Goal: Task Accomplishment & Management: Manage account settings

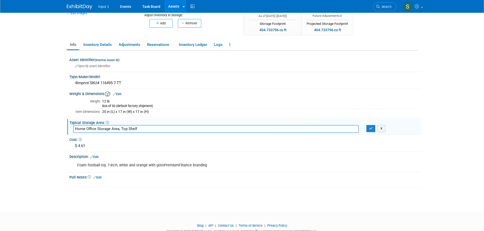
click at [169, 8] on link "Assets" at bounding box center [173, 6] width 19 height 13
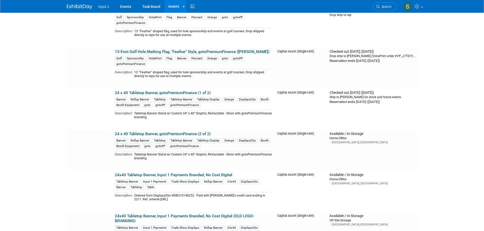
scroll to position [25, 0]
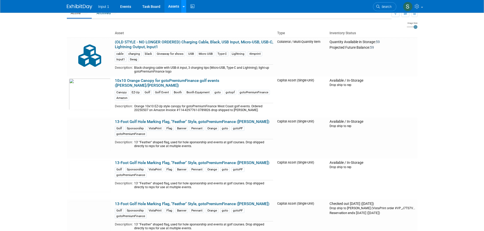
click at [183, 7] on icon at bounding box center [184, 6] width 2 height 3
click at [199, 25] on link "Search Assets" at bounding box center [203, 25] width 45 height 7
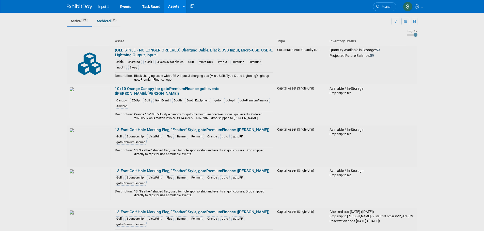
scroll to position [0, 0]
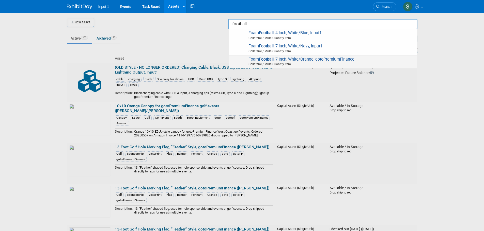
click at [255, 60] on span "Foam Football , 7 Inch, White/Orange, gotoPremiumFinance Collateral / Multi-Qua…" at bounding box center [322, 62] width 183 height 10
type input "Foam Football, 7 Inch, White/Orange, gotoPremiumFinance"
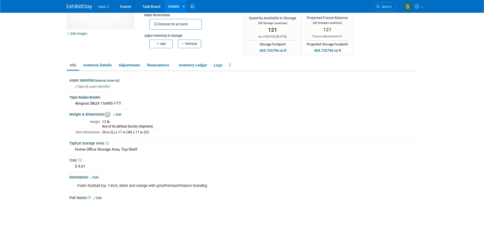
scroll to position [51, 0]
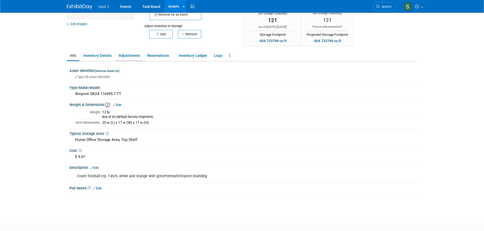
click at [127, 57] on link "Adjustments" at bounding box center [129, 55] width 27 height 9
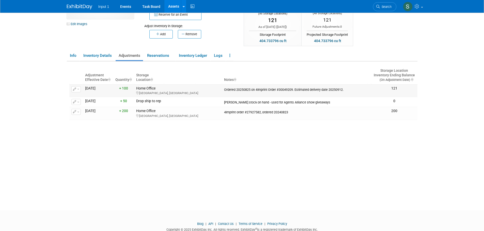
click at [79, 90] on button "button" at bounding box center [75, 89] width 9 height 6
click at [249, 140] on div "Adjustment Effective Date Quantity Storage Location Notes Storage Location Inve…" at bounding box center [243, 126] width 348 height 130
click at [79, 91] on button "button" at bounding box center [75, 89] width 9 height 6
click at [79, 98] on icon "button" at bounding box center [78, 98] width 4 height 4
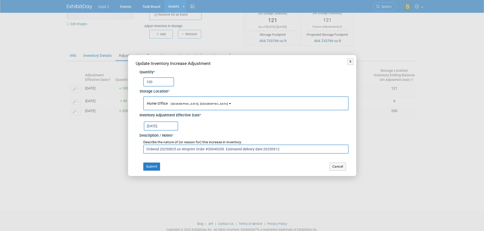
click at [299, 150] on input "Ordered 20250825 on 4Imprint Order #30049209. Estimated delivery date 20250912." at bounding box center [245, 149] width 205 height 9
drag, startPoint x: 280, startPoint y: 151, endPoint x: 225, endPoint y: 154, distance: 54.4
click at [225, 154] on input "Ordered 20250825 on 4Imprint Order #30049209. Estimated delivery date 20250912." at bounding box center [245, 149] width 205 height 9
paste input "1ZR27V570375847090"
click at [287, 149] on input "Ordered 20250825 on 4Imprint Order #30049209. Delivered 20250912 on UPS trackin…" at bounding box center [245, 149] width 205 height 9
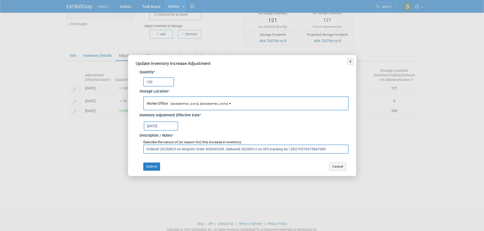
click at [327, 151] on input "Ordered 20250825 on 4Imprint Order #30049209. Delivered 20250912 on UPS trackin…" at bounding box center [245, 149] width 205 height 9
click at [338, 150] on input "Ordered 20250825 on 4Imprint Order #30049209. Delivered 20250912 on UPS trackin…" at bounding box center [245, 149] width 205 height 9
paste input "1ZR27V570373038486"
type input "Ordered 20250825 on 4Imprint Order #30049209. Delivered 20250912 on UPS trackin…"
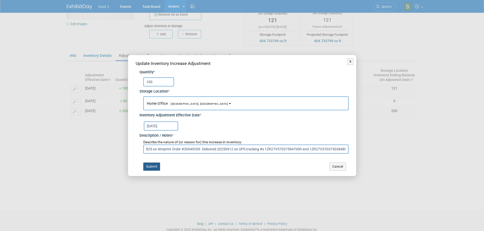
click at [150, 167] on button "Submit" at bounding box center [151, 167] width 17 height 8
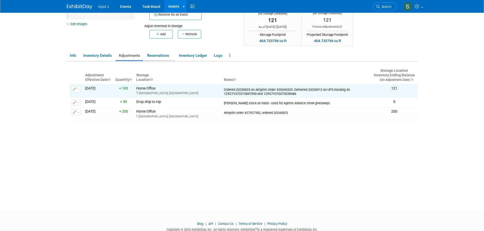
click at [158, 57] on link "Reservations" at bounding box center [159, 55] width 31 height 9
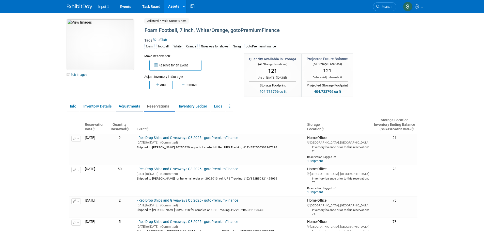
click at [130, 108] on link "Adjustments" at bounding box center [129, 106] width 27 height 9
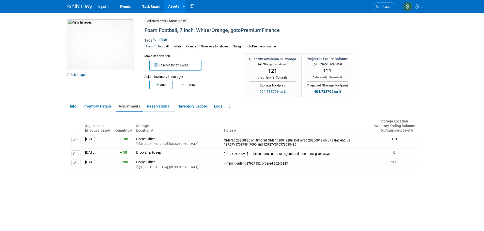
click at [158, 107] on link "Reservations" at bounding box center [159, 106] width 31 height 9
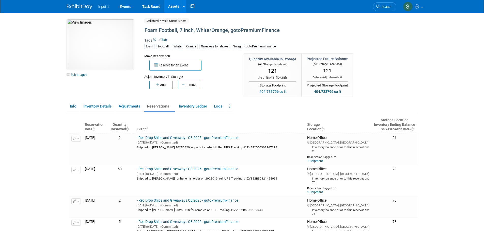
click at [462, 161] on body "Input 1 Events Task Board Assets New Asset Search Assets" at bounding box center [242, 115] width 484 height 231
click at [172, 66] on button "Reserve for an Event" at bounding box center [175, 65] width 52 height 11
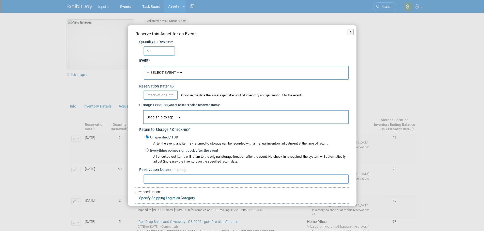
type input "50"
click at [191, 77] on button "-- SELECT EVENT --" at bounding box center [246, 73] width 205 height 14
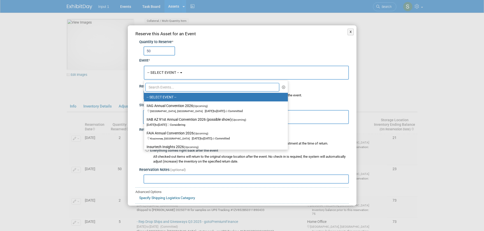
click at [169, 88] on input "text" at bounding box center [212, 87] width 134 height 9
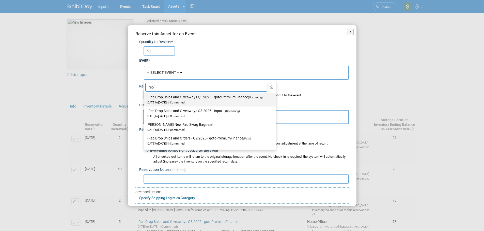
type input "rep"
click at [232, 99] on label "- Rep Drop Ships and Giveaways Q3 2025 - gotoPremiumFinance (Upcoming) Jul 1, 2…" at bounding box center [209, 100] width 124 height 12
click at [145, 99] on input "- Rep Drop Ships and Giveaways Q3 2025 - gotoPremiumFinance (Upcoming) Jul 1, 2…" at bounding box center [142, 97] width 3 height 3
select select "11146711"
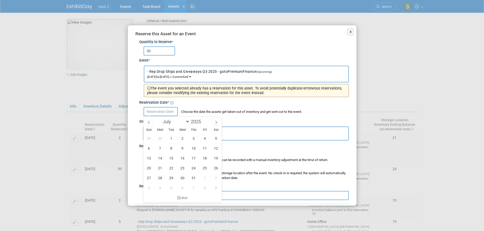
click at [164, 114] on input "text" at bounding box center [160, 111] width 34 height 9
click at [216, 120] on span at bounding box center [216, 122] width 9 height 9
select select "8"
click at [172, 158] on span "16" at bounding box center [171, 158] width 10 height 10
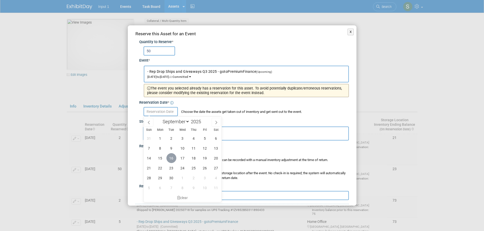
type input "Sep 16, 2025"
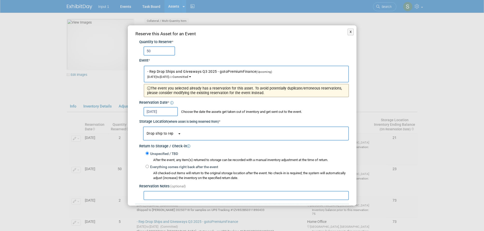
click at [160, 134] on span "Drop ship to rep" at bounding box center [162, 134] width 31 height 4
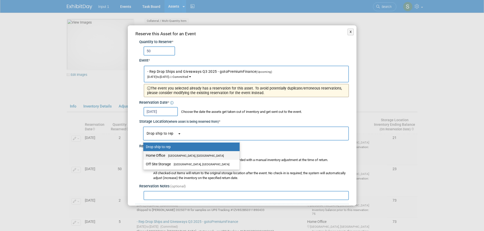
click at [158, 155] on label "Home Office Westlake Village, CA" at bounding box center [190, 155] width 89 height 7
click at [144, 155] on input "Home Office Westlake Village, CA" at bounding box center [142, 155] width 3 height 3
select select "11223761"
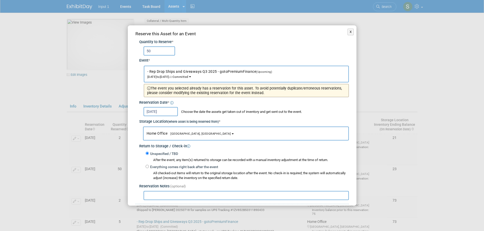
click at [155, 201] on div "Reserve this Asset for an Event Quantity to Reserve * 50 Event * -- SELECT EVEN…" at bounding box center [242, 137] width 229 height 224
click at [154, 197] on input "text" at bounding box center [245, 195] width 205 height 9
paste input "1ZV852B50331055307"
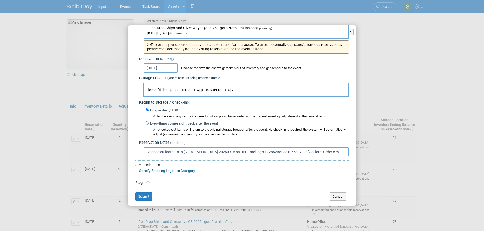
scroll to position [44, 0]
type input "Shipped 50 footballs to Lori 20250916 on UPS Tracking #1ZV852B50331055307. Ref …"
click at [146, 196] on button "Submit" at bounding box center [143, 196] width 17 height 8
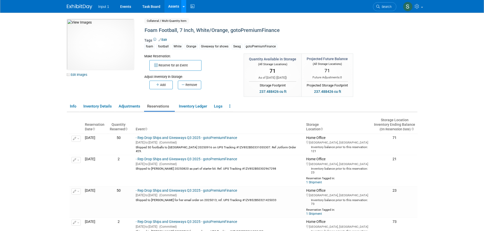
click at [183, 8] on div at bounding box center [184, 6] width 2 height 5
click at [193, 25] on link "Search Assets" at bounding box center [203, 25] width 45 height 7
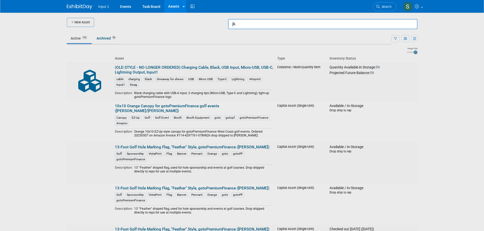
type input "j"
click at [277, 35] on span "Koozie with Bottle Opener, Orange, Neoprene, gotoPremiumFinance Collateral / Mu…" at bounding box center [322, 35] width 183 height 10
type input "Koozie with Bottle Opener, Orange, Neoprene, gotoPremiumFinance"
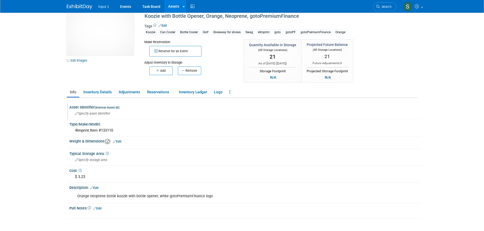
scroll to position [25, 0]
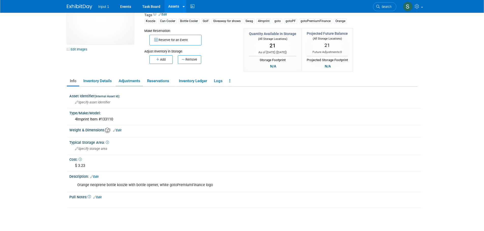
click at [127, 82] on link "Adjustments" at bounding box center [129, 81] width 27 height 9
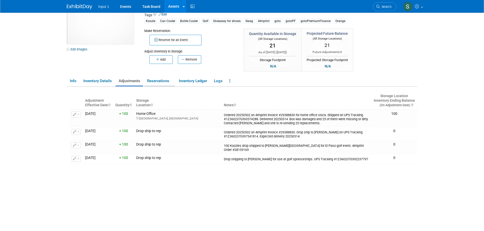
click at [158, 79] on link "Reservations" at bounding box center [159, 81] width 31 height 9
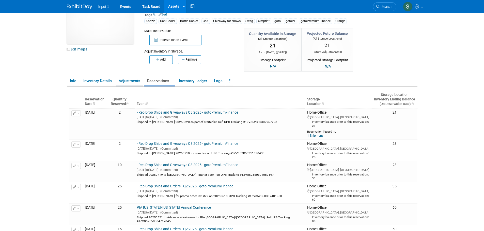
click at [129, 81] on link "Adjustments" at bounding box center [129, 81] width 27 height 9
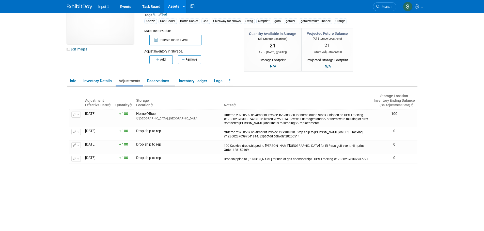
click at [153, 82] on link "Reservations" at bounding box center [159, 81] width 31 height 9
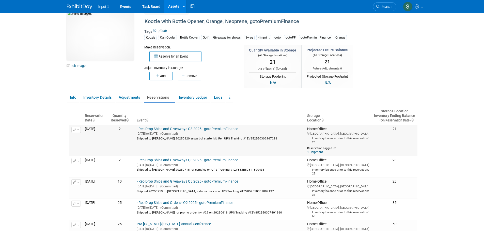
scroll to position [0, 0]
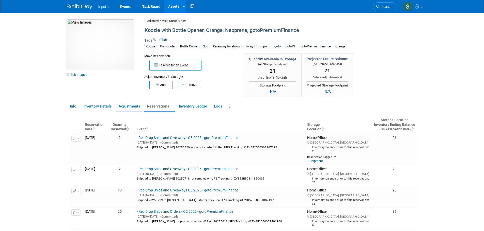
click at [132, 108] on link "Adjustments" at bounding box center [129, 106] width 27 height 9
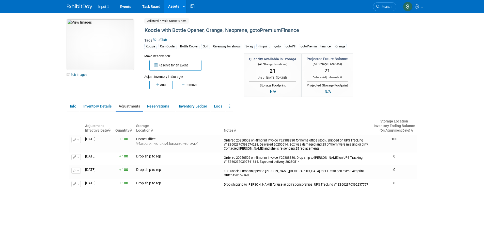
click at [157, 85] on icon "button" at bounding box center [158, 84] width 4 height 3
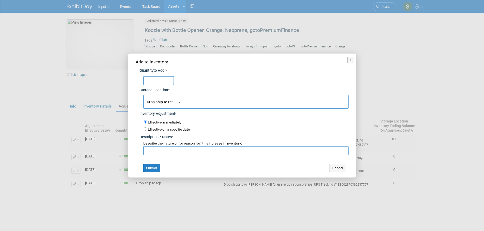
click at [153, 83] on input "text" at bounding box center [158, 80] width 31 height 9
type input "25"
click at [159, 104] on span "Drop ship to rep" at bounding box center [162, 102] width 31 height 4
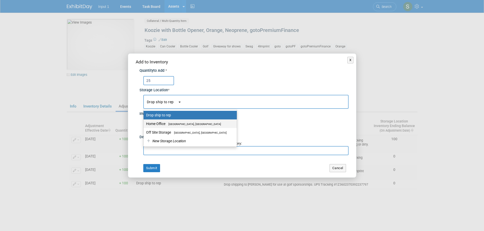
click at [159, 124] on label "Home Office Westlake Village, CA" at bounding box center [189, 124] width 86 height 7
click at [144, 124] on input "Home Office Westlake Village, CA" at bounding box center [142, 123] width 3 height 3
select select "11223761"
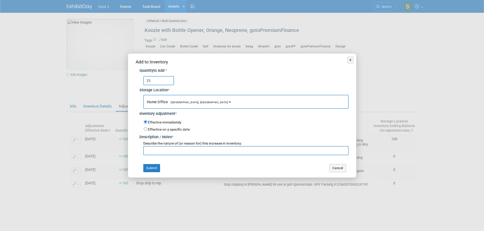
click at [150, 153] on input "text" at bounding box center [245, 150] width 205 height 9
type input "Replacement for damaged koozies - they sent 25 for stock."
click at [144, 130] on input "Effective on a specific date" at bounding box center [145, 128] width 3 height 3
radio input "true"
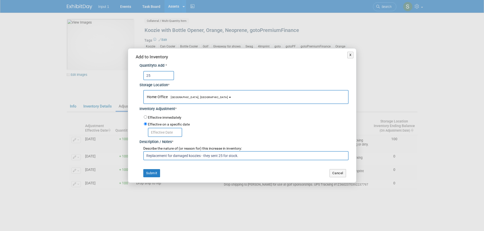
click at [254, 122] on div "Effective on a specific date" at bounding box center [246, 129] width 205 height 16
click at [187, 156] on input "Replacement for damaged koozies - they sent 25 for stock." at bounding box center [245, 155] width 205 height 9
type input "Replacement for damaged/dirty koozies - they sent 25 for stock."
click at [155, 132] on input "text" at bounding box center [165, 132] width 34 height 9
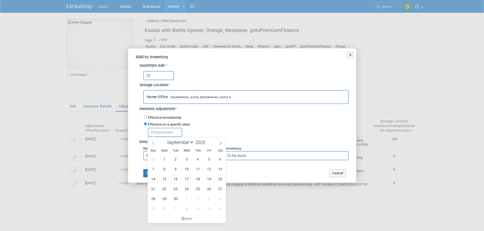
click at [155, 145] on span at bounding box center [153, 143] width 9 height 9
select select "5"
click at [163, 160] on span "2" at bounding box center [164, 159] width 10 height 10
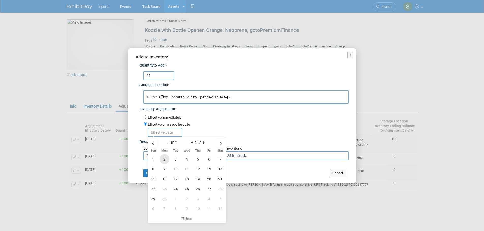
type input "Jun 2, 2025"
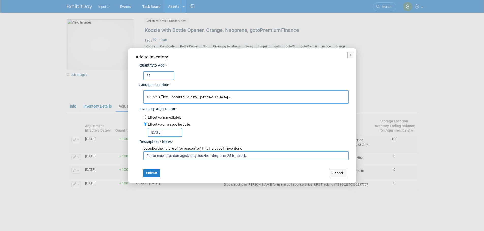
click at [239, 125] on div "Effective on a specific date Jun 2, 2025" at bounding box center [246, 129] width 205 height 16
click at [153, 175] on button "Submit" at bounding box center [151, 173] width 17 height 8
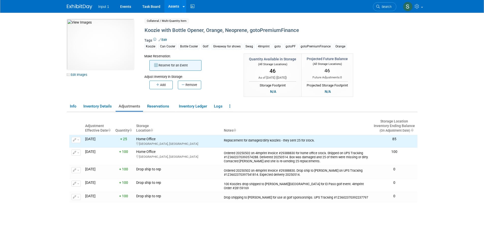
click at [176, 67] on button "Reserve for an Event" at bounding box center [175, 65] width 52 height 11
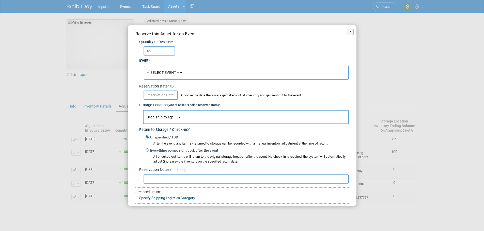
type input "46"
click at [180, 76] on button "-- SELECT EVENT --" at bounding box center [246, 73] width 205 height 14
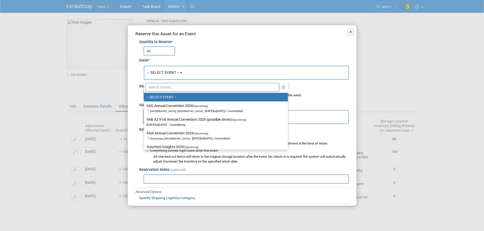
click at [168, 89] on input "text" at bounding box center [212, 87] width 134 height 9
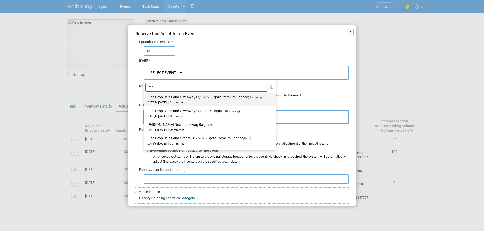
type input "rep"
click at [170, 103] on icon at bounding box center [168, 102] width 3 height 3
click at [145, 99] on input "- Rep Drop Ships and Giveaways Q3 2025 - gotoPremiumFinance (Upcoming) Jul 1, 2…" at bounding box center [142, 97] width 3 height 3
select select "11146711"
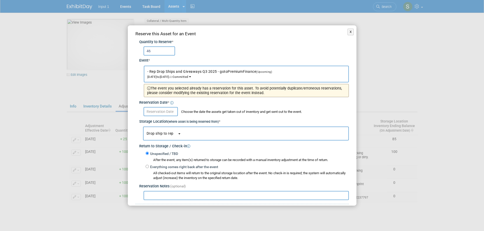
click at [158, 112] on input "text" at bounding box center [160, 111] width 34 height 9
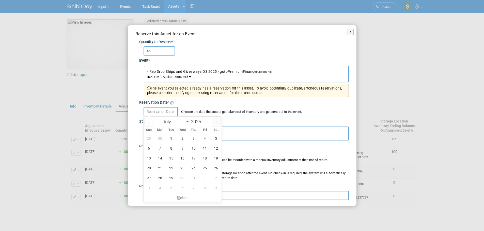
click at [216, 122] on icon at bounding box center [216, 123] width 4 height 4
select select "8"
click at [170, 158] on span "16" at bounding box center [171, 158] width 10 height 10
type input "[DATE]"
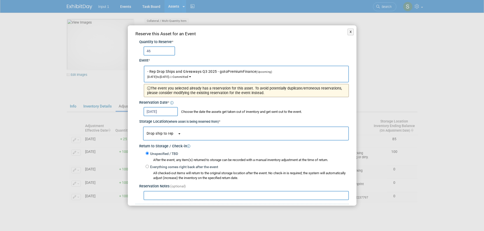
click at [169, 134] on span "Drop ship to rep" at bounding box center [162, 134] width 31 height 4
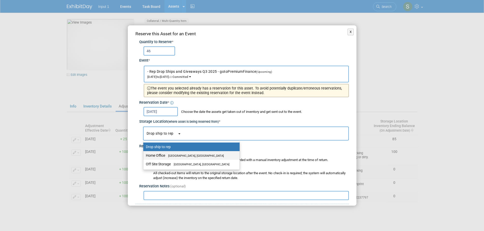
click at [167, 156] on span "Westlake Village, CA" at bounding box center [194, 155] width 59 height 3
click at [144, 156] on input "Home Office Westlake Village, CA" at bounding box center [142, 155] width 3 height 3
select select "11223761"
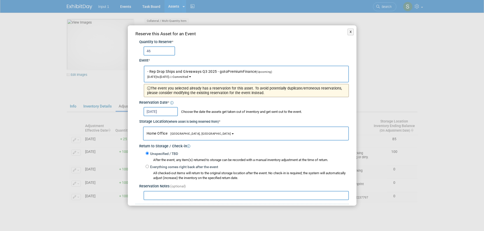
click at [163, 196] on input "text" at bounding box center [245, 195] width 205 height 9
paste input "1ZV852B50312562554"
drag, startPoint x: 239, startPoint y: 197, endPoint x: 233, endPoint y: 197, distance: 5.9
click at [233, 197] on input "Shipped to Lori Chadwick 20250916 on UPS Tracking # 1ZV852B50312562554" at bounding box center [245, 195] width 205 height 9
click at [275, 194] on input "Shipped to Lori Chadwick 20250916 on UPS Tracking #1ZV852B50312562554" at bounding box center [245, 195] width 205 height 9
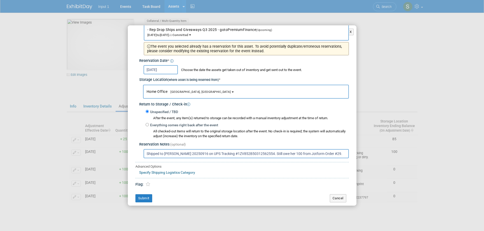
scroll to position [44, 0]
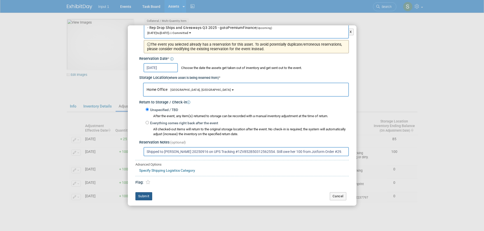
type input "Shipped to [PERSON_NAME] 20250916 on UPS Tracking #1ZV852B50312562554. Still ow…"
click at [139, 196] on button "Submit" at bounding box center [143, 196] width 17 height 8
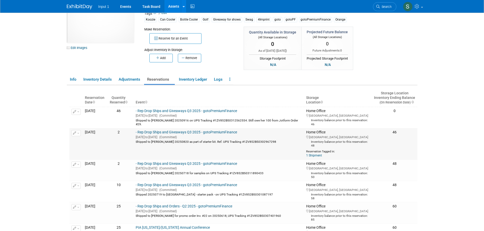
scroll to position [0, 0]
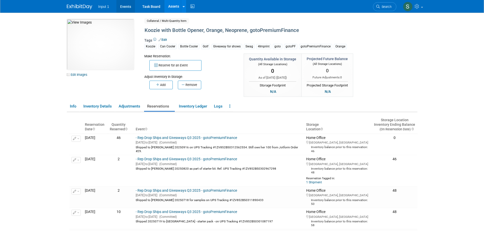
click at [123, 7] on link "Events" at bounding box center [125, 6] width 19 height 13
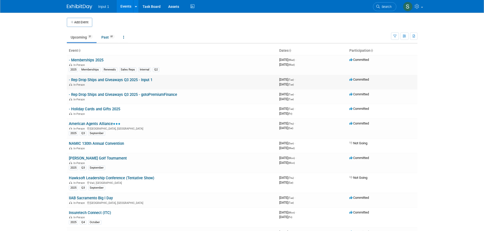
click at [105, 80] on link "- Rep Drop Ships and Giveaways Q3 2025 - Input 1" at bounding box center [111, 80] width 84 height 5
click at [132, 97] on div "In-Person" at bounding box center [172, 99] width 206 height 4
click at [161, 96] on link "- Rep Drop Ships and Giveaways Q3 2025 - gotoPremiumFinance" at bounding box center [123, 94] width 108 height 5
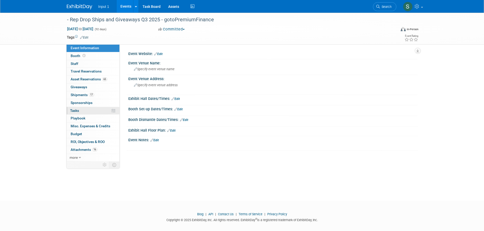
click at [72, 110] on span "Tasks 0%" at bounding box center [74, 111] width 9 height 4
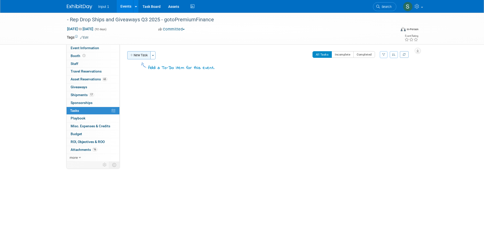
click at [138, 56] on button "New Task" at bounding box center [138, 55] width 23 height 8
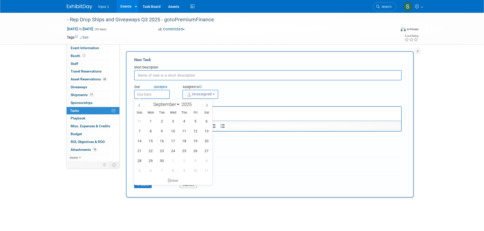
click at [149, 97] on input "text" at bounding box center [152, 94] width 36 height 9
click at [208, 104] on icon at bounding box center [207, 106] width 4 height 4
select select "9"
click at [175, 121] on span "1" at bounding box center [173, 121] width 10 height 10
type input "Oct 1, 2025"
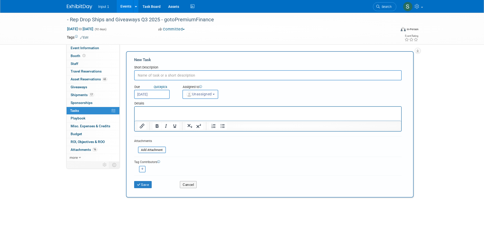
click at [155, 112] on p "Rich Text Area. Press ALT-0 for help." at bounding box center [267, 111] width 261 height 5
click at [161, 73] on input "text" at bounding box center [267, 75] width 267 height 10
type input "Order 100 notepads to drop ship to Bruce Mackinson"
click at [162, 112] on p "Rich Text Area. Press ALT-0 for help." at bounding box center [267, 111] width 261 height 5
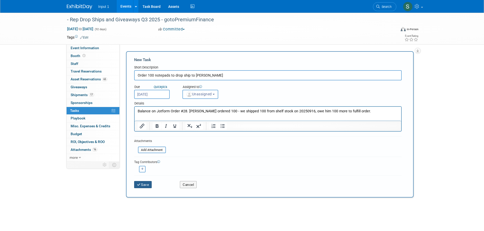
click at [144, 186] on button "Save" at bounding box center [143, 184] width 18 height 7
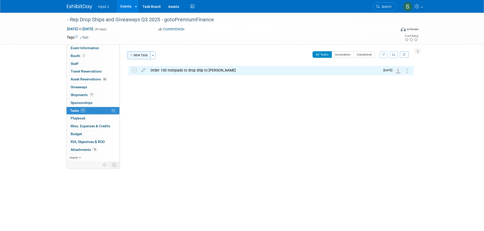
click at [149, 57] on button "New Task" at bounding box center [138, 55] width 23 height 8
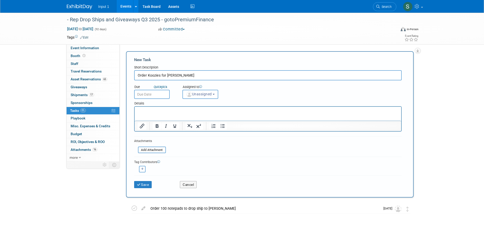
type input "Order Koozies for Lori Chadwick"
click at [153, 99] on body "Input 1 Events Add Event Bulk Upload Events Shareable Event Boards Recently Vie…" at bounding box center [242, 115] width 484 height 231
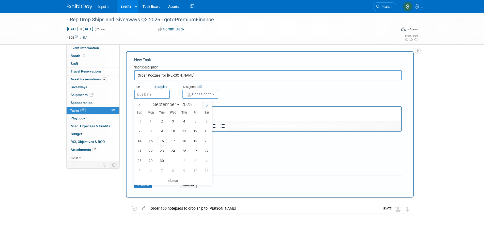
click at [206, 106] on icon at bounding box center [207, 106] width 4 height 4
select select "9"
click at [172, 121] on span "1" at bounding box center [173, 121] width 10 height 10
type input "Oct 1, 2025"
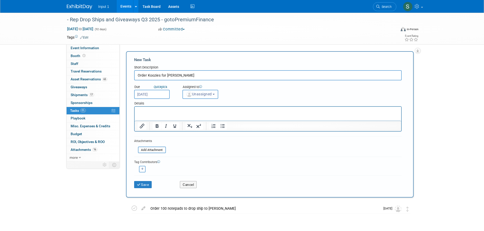
click at [191, 96] on button "Unassigned" at bounding box center [200, 94] width 36 height 9
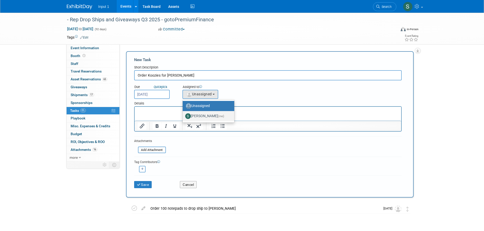
click at [194, 119] on label "Susan Stout (me)" at bounding box center [207, 116] width 44 height 8
click at [183, 117] on input "Susan Stout (me)" at bounding box center [181, 115] width 3 height 3
select select "7b485153-a8c5-4bc0-a404-8d0521ee698e"
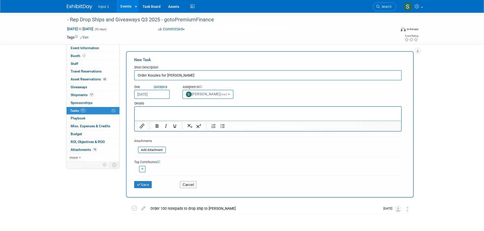
click at [143, 112] on p "Rich Text Area. Press ALT-0 for help." at bounding box center [267, 111] width 261 height 5
drag, startPoint x: 153, startPoint y: 110, endPoint x: 147, endPoint y: 110, distance: 5.6
click at [147, 110] on p "Order 100 koozies for Lori Chadwick" at bounding box center [267, 111] width 261 height 5
click at [212, 109] on p "Order 50 koozies for Lori Chadwick" at bounding box center [267, 111] width 261 height 5
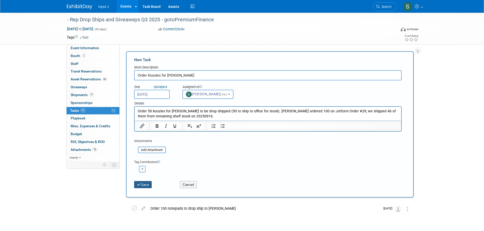
click at [146, 184] on button "Save" at bounding box center [143, 184] width 18 height 7
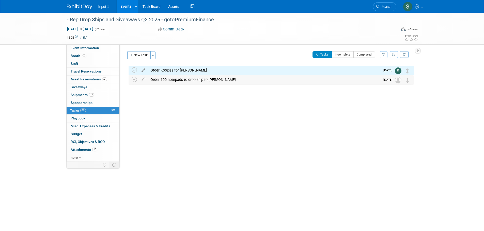
click at [196, 78] on div "Order 100 notepads to drop ship to Bruce Mackinson" at bounding box center [264, 79] width 232 height 9
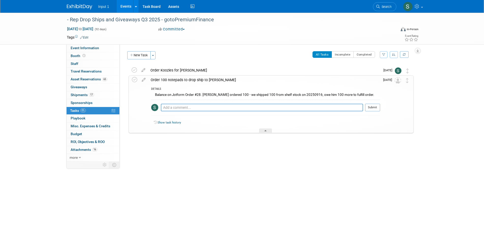
click at [144, 80] on icon at bounding box center [143, 79] width 9 height 6
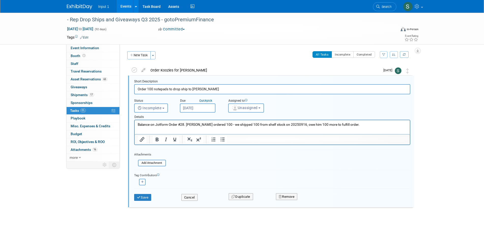
scroll to position [1, 0]
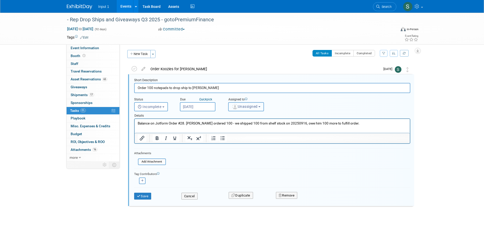
click at [262, 108] on button "Unassigned" at bounding box center [246, 106] width 36 height 9
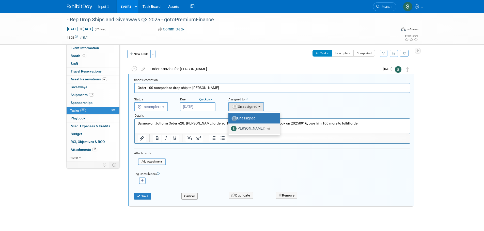
drag, startPoint x: 249, startPoint y: 127, endPoint x: 112, endPoint y: 12, distance: 178.3
click at [249, 127] on label "Susan Stout (me)" at bounding box center [253, 129] width 44 height 8
click at [229, 127] on input "Susan Stout (me)" at bounding box center [227, 127] width 3 height 3
select select "7b485153-a8c5-4bc0-a404-8d0521ee698e"
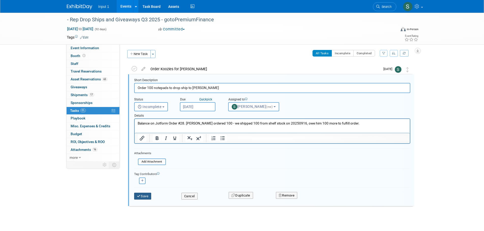
click at [148, 196] on button "Save" at bounding box center [142, 196] width 17 height 7
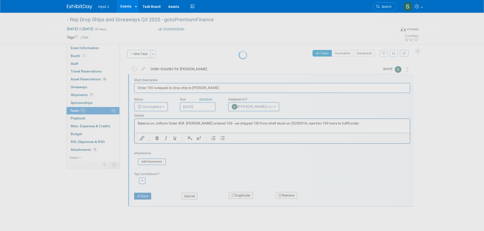
scroll to position [0, 0]
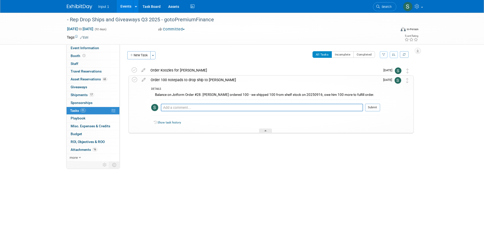
click at [198, 168] on div "- Rep Drop Ships and Giveaways Q3 2025 - gotoPremiumFinance Jul 1, 2025 to Sep …" at bounding box center [242, 102] width 484 height 179
drag, startPoint x: 78, startPoint y: 96, endPoint x: 121, endPoint y: 95, distance: 42.9
click at [78, 96] on span "Shipments 17" at bounding box center [82, 95] width 23 height 4
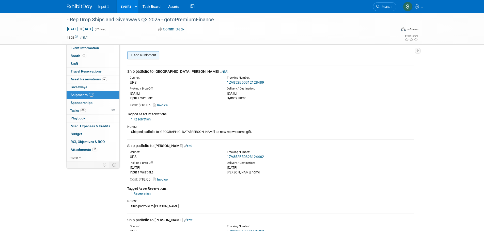
click at [147, 57] on link "Add a Shipment" at bounding box center [143, 55] width 32 height 8
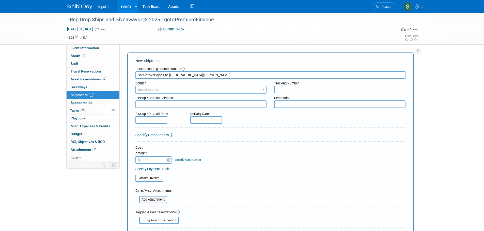
type input "Ship broker apps to [GEOGRAPHIC_DATA][PERSON_NAME]"
click at [168, 86] on span "Select courier" at bounding box center [201, 89] width 130 height 7
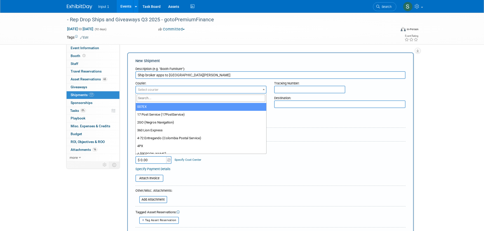
click at [162, 99] on input "search" at bounding box center [201, 98] width 129 height 7
type input "ups"
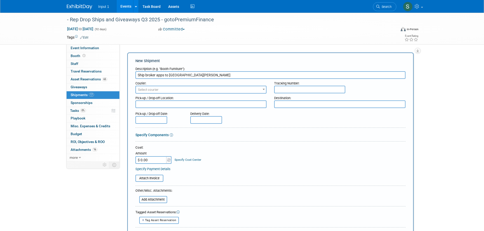
click at [170, 90] on span "Select courier" at bounding box center [201, 89] width 130 height 7
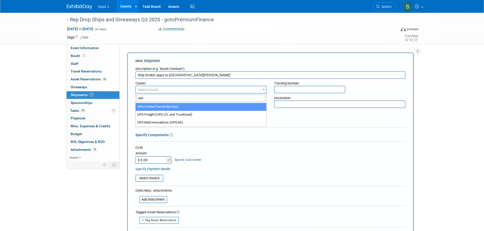
type input "ups"
select select "508"
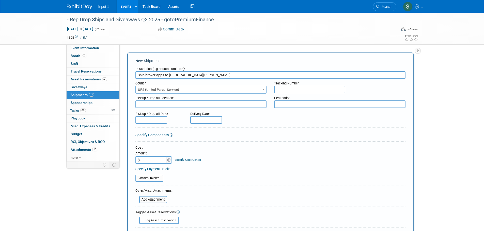
click at [304, 90] on input "text" at bounding box center [309, 90] width 71 height 8
paste input "1ZV852B50305197347"
type input "1ZV852B50305197347"
drag, startPoint x: 158, startPoint y: 105, endPoint x: 155, endPoint y: 101, distance: 5.0
click at [158, 104] on textarea at bounding box center [200, 105] width 131 height 8
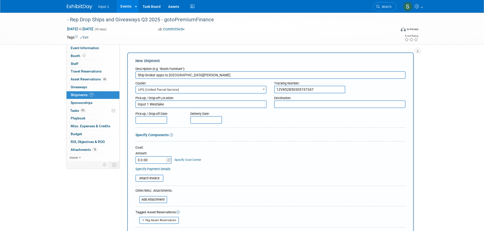
type textarea "Input 1 Westlake"
type textarea "Sydney Residence"
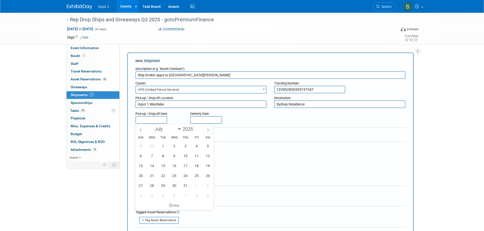
click at [208, 131] on icon at bounding box center [208, 130] width 4 height 4
click at [208, 131] on icon at bounding box center [208, 129] width 2 height 3
select select "8"
click at [163, 166] on span "16" at bounding box center [163, 166] width 10 height 10
type input "[DATE]"
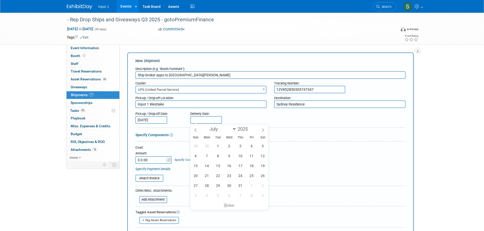
click at [198, 119] on input "text" at bounding box center [206, 120] width 32 height 8
click at [263, 131] on icon at bounding box center [263, 129] width 2 height 3
click at [263, 130] on icon at bounding box center [263, 130] width 4 height 4
select select "8"
click at [249, 166] on span "19" at bounding box center [252, 166] width 10 height 10
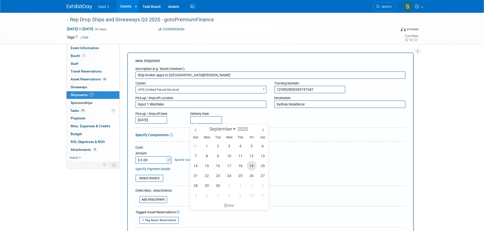
type input "Sep 19, 2025"
click at [150, 158] on input "$ 0.00" at bounding box center [151, 160] width 32 height 8
type input "$ 28.96"
click at [155, 179] on input "file" at bounding box center [132, 178] width 60 height 6
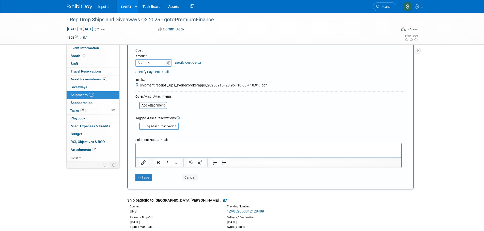
scroll to position [102, 0]
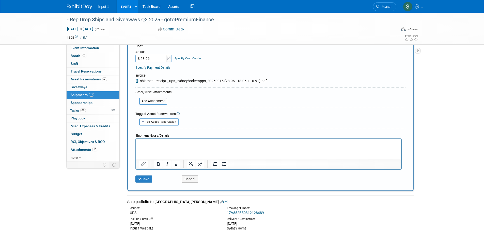
click at [148, 145] on p "Rich Text Area. Press ALT-0 for help." at bounding box center [268, 143] width 259 height 5
click at [145, 179] on button "Save" at bounding box center [143, 179] width 17 height 7
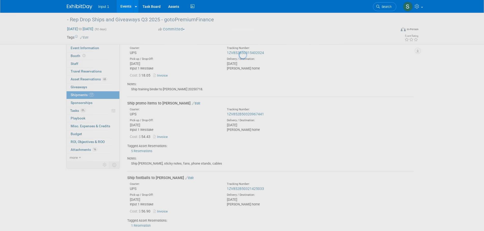
scroll to position [1086, 0]
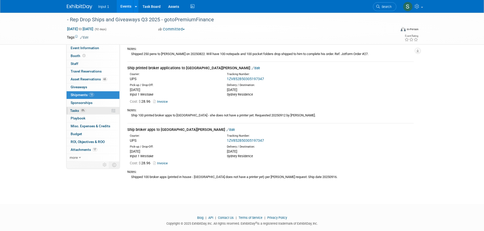
click at [76, 109] on span "Tasks 0%" at bounding box center [78, 111] width 16 height 4
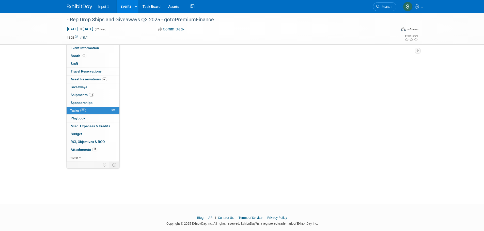
scroll to position [0, 0]
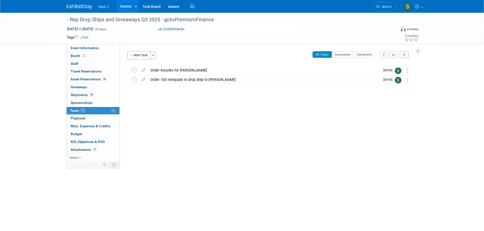
click at [143, 57] on button "New Task" at bounding box center [138, 55] width 23 height 8
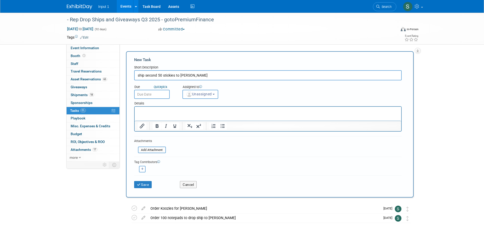
type input "ship second 50 stickies to Jessica"
click at [152, 96] on input "text" at bounding box center [152, 94] width 36 height 9
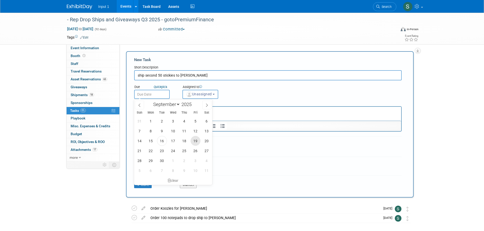
click at [195, 142] on span "19" at bounding box center [195, 141] width 10 height 10
type input "Sep 19, 2025"
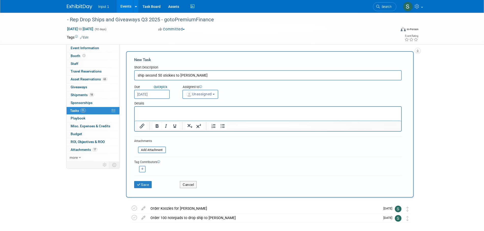
click at [208, 96] on span "Unassigned" at bounding box center [199, 94] width 26 height 4
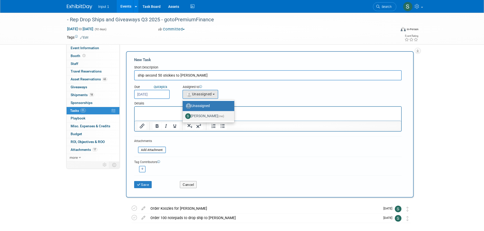
click at [201, 117] on label "Susan Stout (me)" at bounding box center [207, 116] width 44 height 8
click at [183, 117] on input "Susan Stout (me)" at bounding box center [181, 115] width 3 height 3
select select "7b485153-a8c5-4bc0-a404-8d0521ee698e"
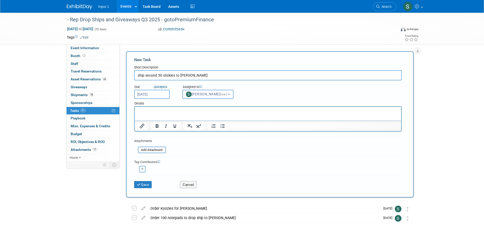
click at [146, 113] on p "Rich Text Area. Press ALT-0 for help." at bounding box center [267, 111] width 261 height 5
click at [140, 185] on icon "submit" at bounding box center [139, 185] width 4 height 4
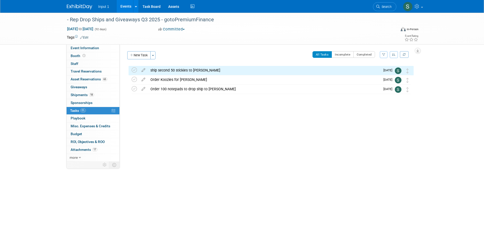
click at [244, 179] on div "- Rep Drop Ships and Giveaways Q3 2025 - gotoPremiumFinance Jul 1, 2025 to Sep …" at bounding box center [242, 102] width 484 height 179
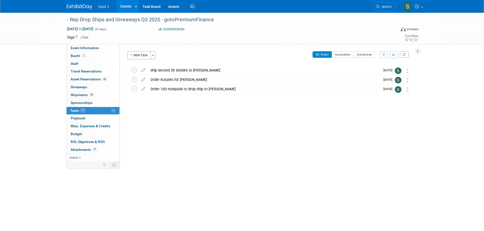
click at [125, 6] on link "Events" at bounding box center [126, 6] width 19 height 13
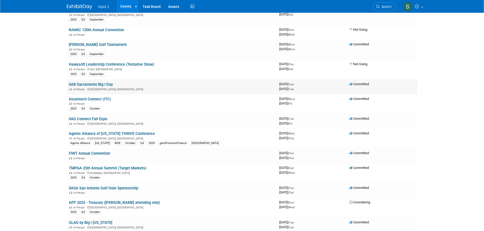
scroll to position [102, 0]
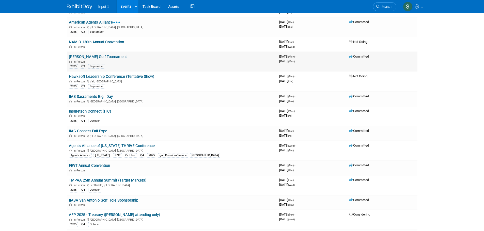
click at [93, 58] on link "[PERSON_NAME] Golf Tournament" at bounding box center [98, 57] width 58 height 5
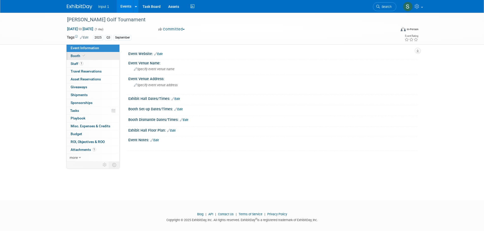
click at [73, 57] on span "Booth" at bounding box center [78, 56] width 15 height 4
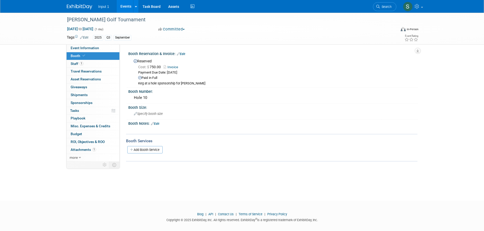
click at [258, 85] on div "Keg at a hole sponsorship for Lori Chadwick" at bounding box center [275, 84] width 275 height 4
click at [237, 188] on div "IIAH Austin Golf Tournament Sep 29, 2025 to Sep 29, 2025 (1 day) Sep 29, 2025 t…" at bounding box center [242, 102] width 484 height 179
click at [269, 140] on div "Booth Services" at bounding box center [271, 141] width 291 height 6
click at [125, 4] on link "Events" at bounding box center [126, 6] width 19 height 13
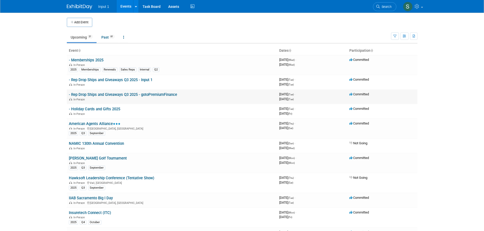
click at [126, 95] on link "- Rep Drop Ships and Giveaways Q3 2025 - gotoPremiumFinance" at bounding box center [123, 94] width 108 height 5
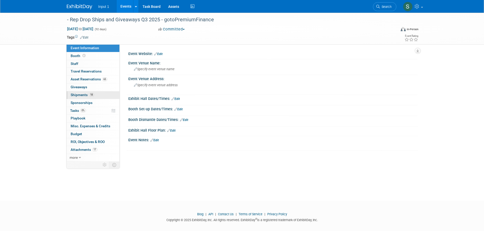
click at [77, 96] on span "Shipments 18" at bounding box center [82, 95] width 23 height 4
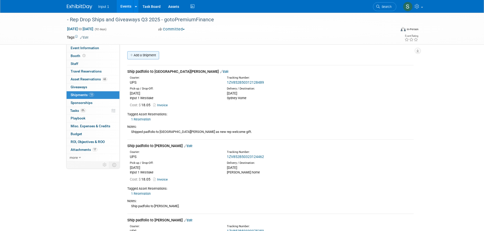
click at [148, 54] on link "Add a Shipment" at bounding box center [143, 55] width 32 height 8
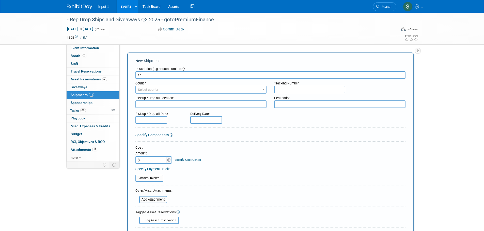
type input "s"
type input "Ship footballs to [PERSON_NAME]"
click at [146, 90] on span "Select courier" at bounding box center [148, 90] width 21 height 4
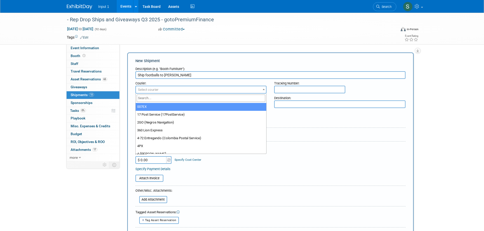
drag, startPoint x: 147, startPoint y: 99, endPoint x: 147, endPoint y: 95, distance: 3.6
click at [147, 96] on input "search" at bounding box center [201, 98] width 129 height 7
type input "UPS"
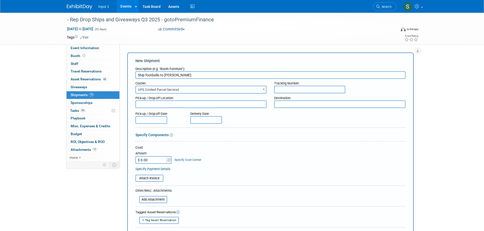
select select "508"
click at [281, 89] on input "text" at bounding box center [309, 90] width 71 height 8
paste input "1ZV852B50331055307"
type input "1ZV852B50331055307"
click at [190, 106] on textarea at bounding box center [200, 105] width 131 height 8
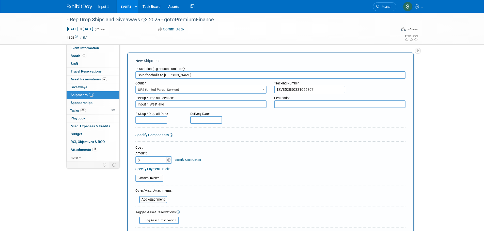
type textarea "Input 1 Westlake"
type textarea "Lori home"
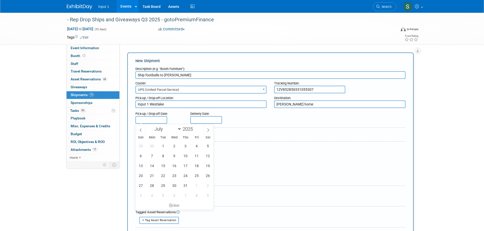
click at [157, 117] on input "text" at bounding box center [151, 120] width 32 height 8
click at [207, 131] on icon at bounding box center [208, 130] width 4 height 4
click at [207, 133] on span at bounding box center [207, 130] width 9 height 9
select select "8"
click at [165, 166] on span "16" at bounding box center [163, 166] width 10 height 10
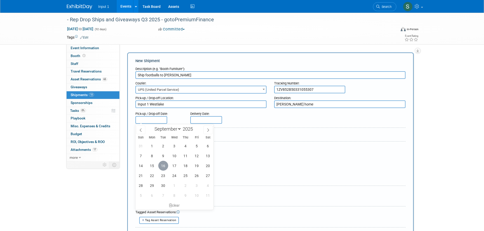
type input "[DATE]"
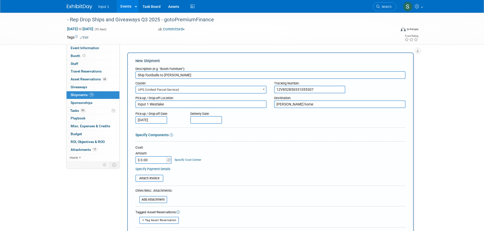
click at [197, 119] on input "text" at bounding box center [206, 120] width 32 height 8
click at [261, 129] on span at bounding box center [262, 130] width 9 height 9
click at [263, 129] on icon at bounding box center [263, 130] width 4 height 4
select select "8"
click at [251, 166] on span "19" at bounding box center [252, 166] width 10 height 10
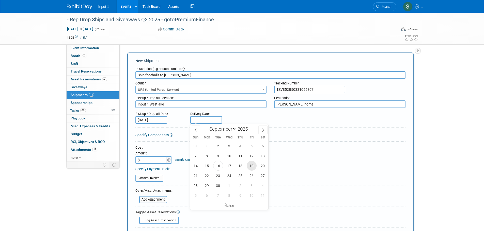
type input "Sep 19, 2025"
click at [153, 162] on input "$ 0.00" at bounding box center [151, 160] width 32 height 8
type input "$ 53.44"
click at [144, 179] on input "file" at bounding box center [132, 178] width 60 height 6
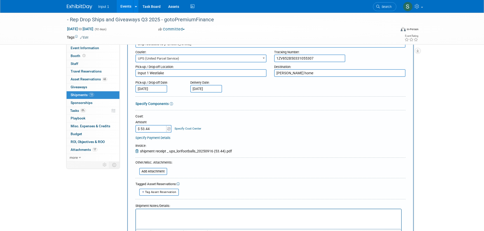
scroll to position [76, 0]
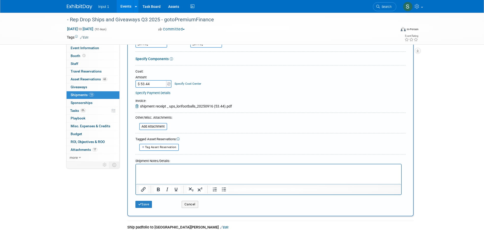
click at [165, 171] on html at bounding box center [268, 167] width 265 height 7
drag, startPoint x: 142, startPoint y: 205, endPoint x: 158, endPoint y: 200, distance: 16.5
click at [143, 205] on button "Save" at bounding box center [143, 204] width 17 height 7
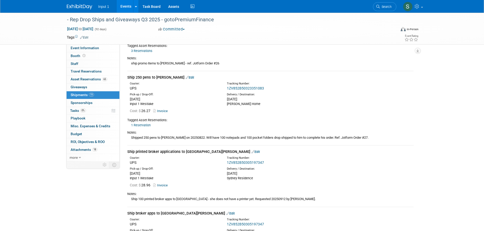
scroll to position [995, 0]
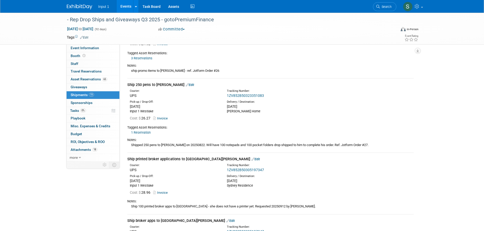
click at [76, 96] on span "Shipments 19" at bounding box center [82, 95] width 23 height 4
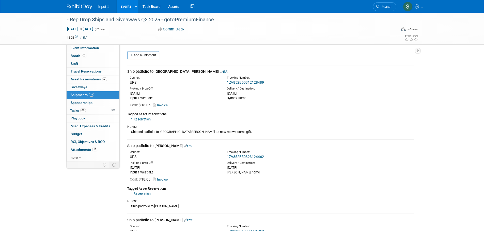
click at [144, 54] on link "Add a Shipment" at bounding box center [143, 55] width 32 height 8
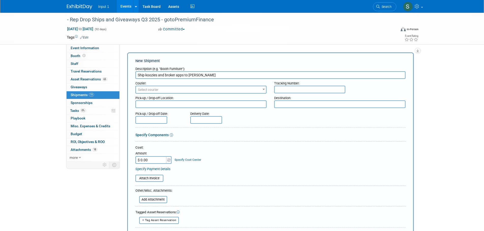
type input "Ship koozies and broker apps to Lori Chadwick"
click at [186, 91] on span "Select courier" at bounding box center [201, 89] width 130 height 7
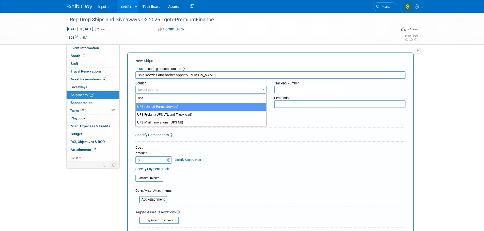
type input "ups"
select select "508"
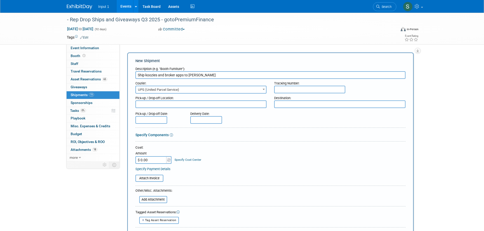
click at [286, 90] on input "text" at bounding box center [309, 90] width 71 height 8
paste input "1ZV852B50312562554"
type input "1ZV852B50312562554"
click at [160, 103] on textarea at bounding box center [200, 105] width 131 height 8
type textarea "Input 1 Westlake"
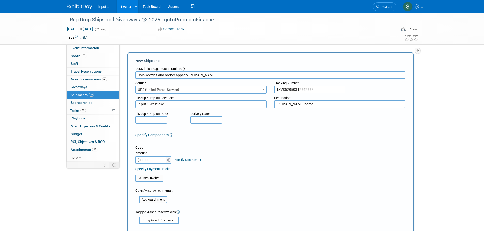
type textarea "[PERSON_NAME] home"
click at [140, 120] on input "text" at bounding box center [151, 120] width 32 height 8
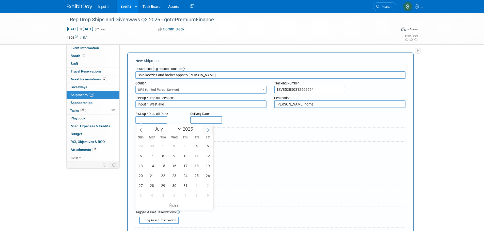
click at [206, 131] on span at bounding box center [207, 130] width 9 height 9
click at [206, 131] on icon at bounding box center [208, 130] width 4 height 4
select select "8"
click at [164, 166] on span "16" at bounding box center [163, 166] width 10 height 10
type input "[DATE]"
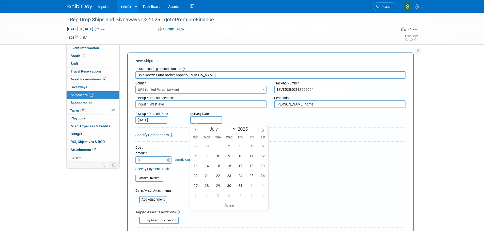
click at [206, 118] on input "text" at bounding box center [206, 120] width 32 height 8
click at [261, 130] on span at bounding box center [262, 130] width 9 height 9
click at [261, 130] on icon at bounding box center [263, 130] width 4 height 4
select select "8"
click at [250, 166] on span "19" at bounding box center [252, 166] width 10 height 10
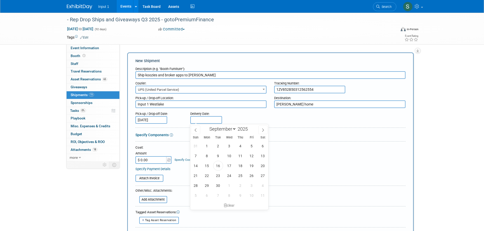
type input "Sep 19, 2025"
click at [150, 160] on input "$ 0.00" at bounding box center [151, 160] width 32 height 8
type input "$ 37.15"
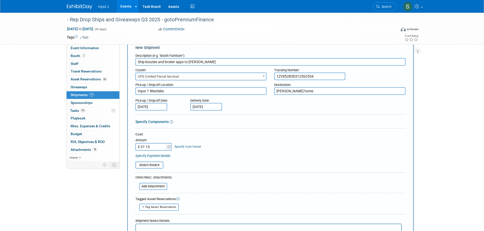
scroll to position [76, 0]
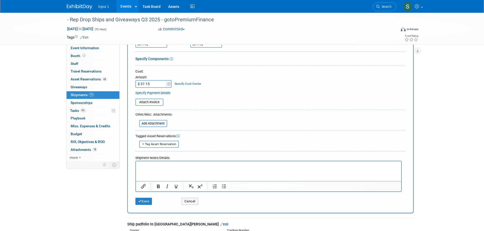
click at [151, 168] on html at bounding box center [268, 164] width 265 height 7
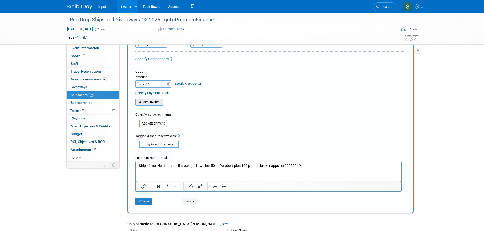
click at [144, 103] on input "file" at bounding box center [132, 102] width 60 height 6
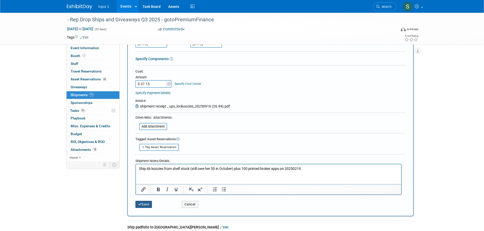
click at [144, 205] on button "Save" at bounding box center [143, 204] width 17 height 7
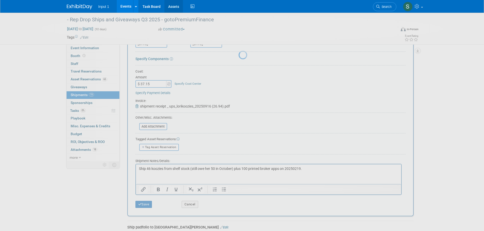
click at [170, 8] on link "Assets" at bounding box center [173, 6] width 19 height 13
click at [78, 7] on img at bounding box center [79, 6] width 25 height 5
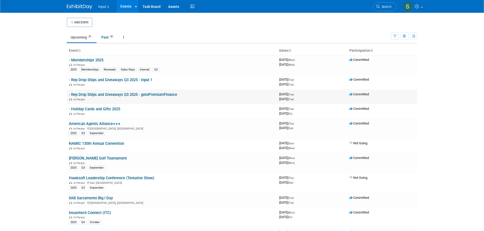
click at [134, 98] on div "In-Person" at bounding box center [172, 99] width 206 height 4
click at [135, 94] on link "- Rep Drop Ships and Giveaways Q3 2025 - gotoPremiumFinance" at bounding box center [123, 94] width 108 height 5
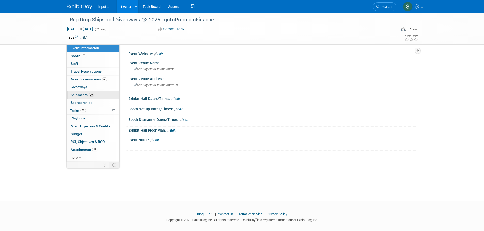
click at [75, 95] on span "Shipments 20" at bounding box center [82, 95] width 23 height 4
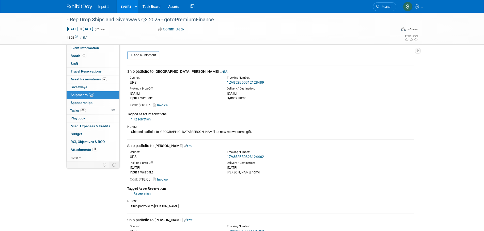
click at [280, 109] on div "Tagged Asset Reservations: 1 Reservation 10049746-10728650-9b9bf298-56f6-4a9d-9…" at bounding box center [270, 115] width 286 height 13
click at [143, 55] on link "Add a Shipment" at bounding box center [143, 55] width 32 height 8
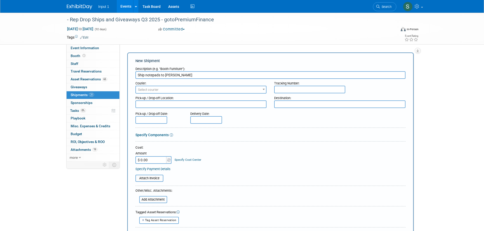
type input "Ship notepads to [PERSON_NAME]"
click at [165, 89] on span "Select courier" at bounding box center [201, 89] width 130 height 7
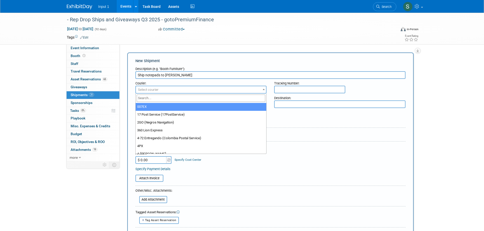
click at [156, 100] on input "search" at bounding box center [201, 98] width 129 height 7
type input "ups"
select select "508"
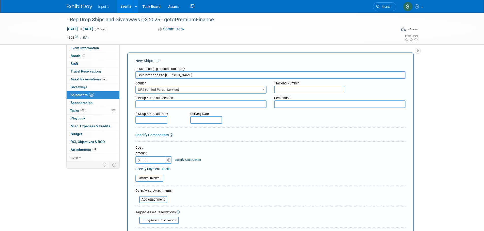
click at [283, 90] on input "text" at bounding box center [309, 90] width 71 height 8
paste input "1ZV852B50307578164"
type input "1ZV852B50307578164"
click at [292, 106] on textarea at bounding box center [339, 105] width 131 height 8
type textarea "Bruce home"
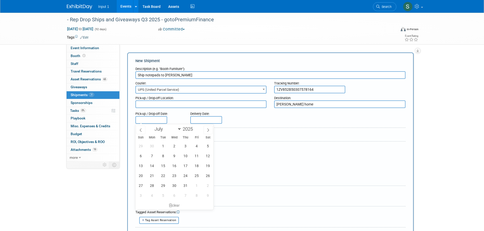
click at [146, 121] on input "text" at bounding box center [151, 120] width 32 height 8
click at [206, 126] on span at bounding box center [207, 130] width 9 height 9
click at [208, 131] on icon at bounding box center [208, 130] width 4 height 4
select select "8"
click at [161, 166] on span "16" at bounding box center [163, 166] width 10 height 10
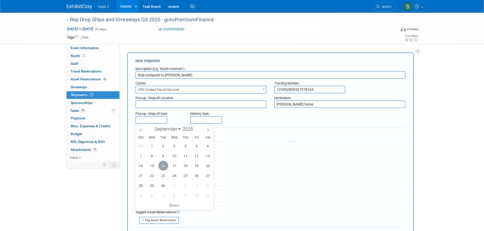
type input "Sep 16, 2025"
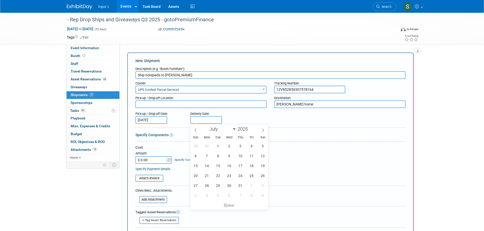
click at [201, 123] on input "text" at bounding box center [206, 120] width 32 height 8
click at [263, 130] on icon at bounding box center [263, 130] width 4 height 4
select select "8"
click at [208, 173] on span "22" at bounding box center [207, 176] width 10 height 10
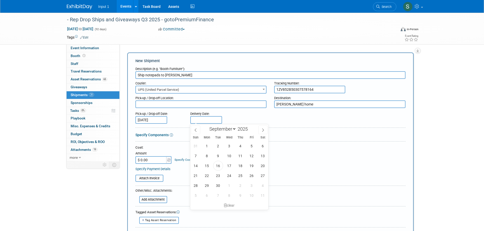
type input "Sep 22, 2025"
click at [146, 161] on input "$ 0.00" at bounding box center [151, 160] width 32 height 8
type input "$ 37.15"
click at [150, 178] on input "file" at bounding box center [132, 178] width 60 height 6
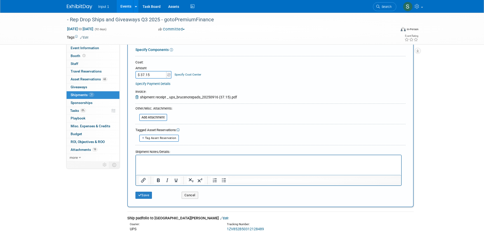
scroll to position [102, 0]
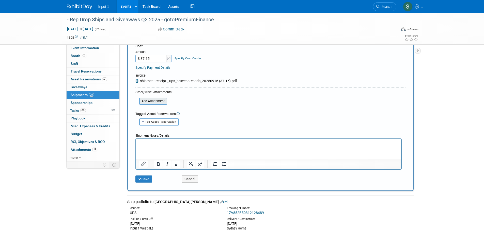
click at [149, 102] on input "file" at bounding box center [136, 101] width 60 height 6
click at [152, 141] on p "Rich Text Area. Press ALT-0 for help." at bounding box center [268, 143] width 259 height 5
click at [148, 178] on button "Save" at bounding box center [143, 179] width 17 height 7
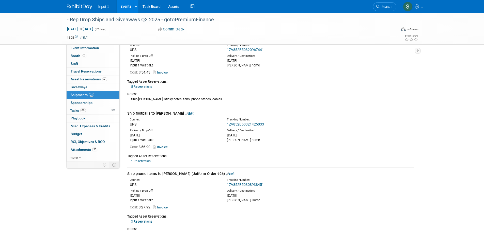
scroll to position [1270, 0]
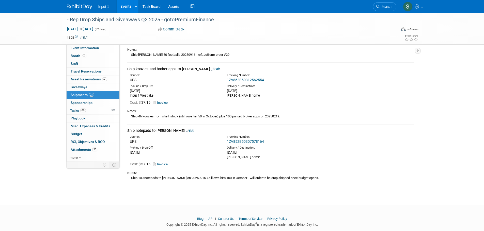
click at [162, 100] on div "Cost: $ 37.15 Invoice" at bounding box center [272, 102] width 284 height 5
click at [163, 101] on link "Invoice" at bounding box center [161, 103] width 17 height 4
click at [213, 67] on link "Edit" at bounding box center [215, 69] width 8 height 4
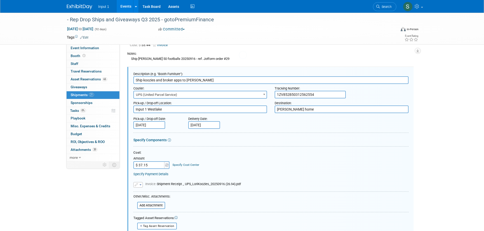
scroll to position [0, 0]
type input "$ 26.94"
click at [376, 151] on div "Cost:" at bounding box center [270, 153] width 275 height 5
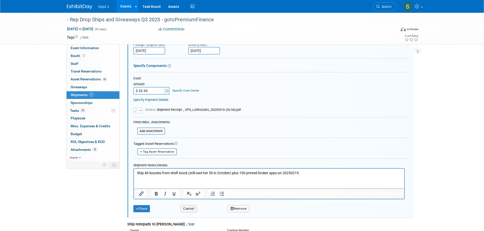
scroll to position [1393, 0]
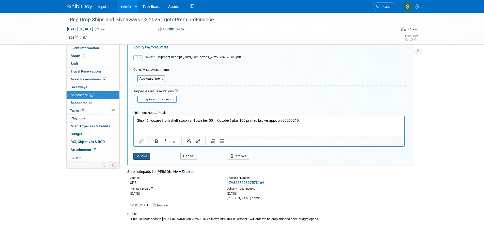
click at [142, 153] on button "Save" at bounding box center [141, 156] width 17 height 7
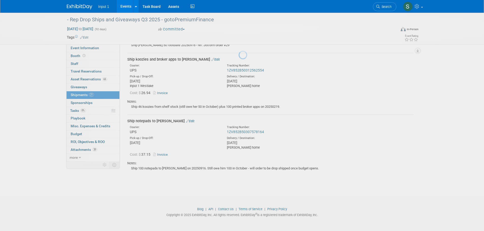
scroll to position [1266, 0]
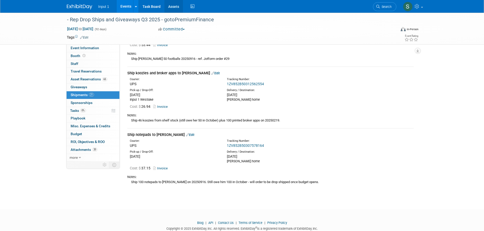
click at [174, 7] on link "Assets" at bounding box center [173, 6] width 19 height 13
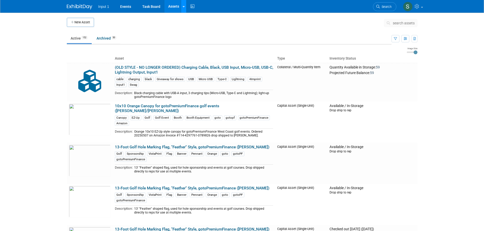
click at [183, 9] on div at bounding box center [184, 6] width 2 height 5
click at [193, 24] on link "Search Assets" at bounding box center [203, 25] width 45 height 7
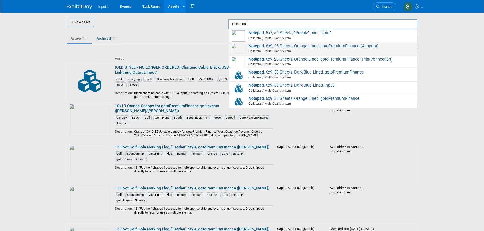
click at [293, 50] on span "Collateral / Multi-Quantity Item" at bounding box center [324, 51] width 182 height 5
type input "Notepad, 6x9, 25 Sheets, Orange Lined, gotoPremiumFinance (4Imprint)"
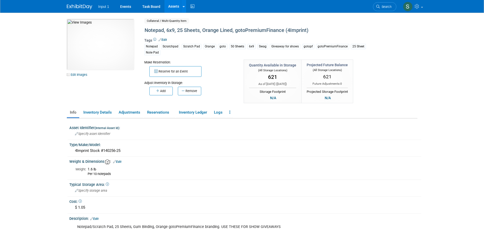
click at [227, 76] on div "Reserve for an Event" at bounding box center [190, 71] width 92 height 12
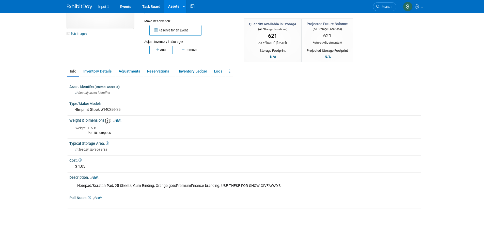
scroll to position [51, 0]
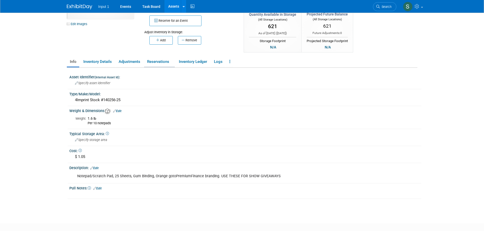
click at [157, 62] on link "Reservations" at bounding box center [159, 61] width 31 height 9
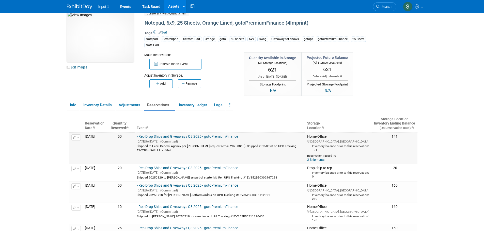
scroll to position [0, 0]
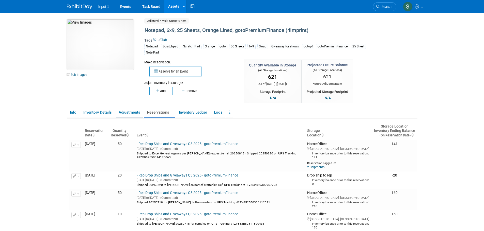
click at [128, 113] on link "Adjustments" at bounding box center [129, 112] width 27 height 9
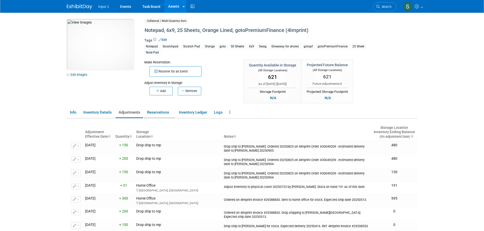
click at [150, 113] on link "Reservations" at bounding box center [159, 112] width 31 height 9
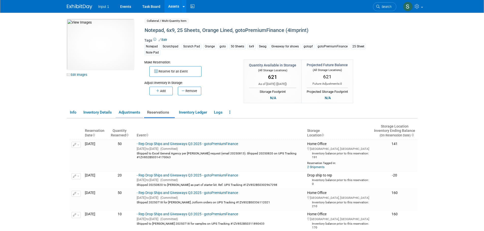
click at [132, 111] on link "Adjustments" at bounding box center [129, 112] width 27 height 9
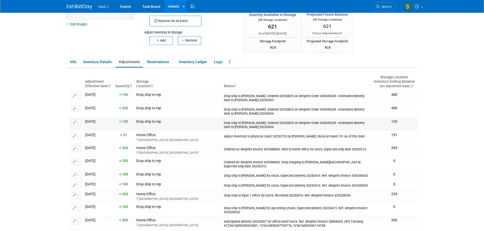
scroll to position [51, 0]
drag, startPoint x: 251, startPoint y: 114, endPoint x: 218, endPoint y: 110, distance: 33.5
click at [218, 110] on tr "Change Adjustment Delete Adjustment" at bounding box center [243, 110] width 348 height 13
copy tr "Drop ship to [PERSON_NAME]. Ordered 20250825 on 4Imprint Order #30049209 - esti…"
click at [162, 63] on link "Reservations" at bounding box center [159, 61] width 31 height 9
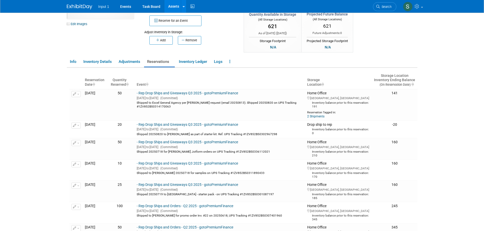
click at [172, 21] on button "Reserve for an Event" at bounding box center [175, 20] width 52 height 11
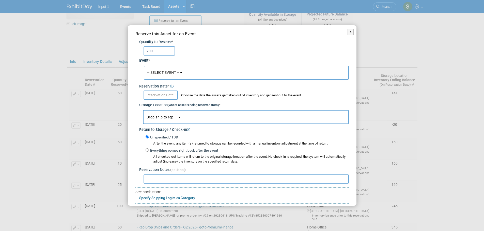
type input "200"
click at [171, 74] on span "-- SELECT EVENT --" at bounding box center [163, 73] width 32 height 4
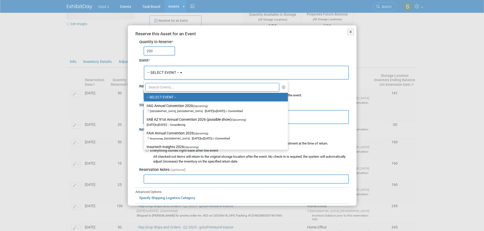
click at [161, 90] on input "text" at bounding box center [212, 87] width 134 height 9
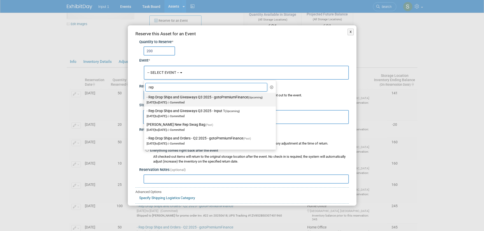
type input "rep"
click at [190, 100] on label "- Rep Drop Ships and Giveaways Q3 2025 - gotoPremiumFinance (Upcoming) [DATE] t…" at bounding box center [209, 100] width 124 height 12
click at [145, 99] on input "- Rep Drop Ships and Giveaways Q3 2025 - gotoPremiumFinance (Upcoming) [DATE] t…" at bounding box center [142, 97] width 3 height 3
select select "11146711"
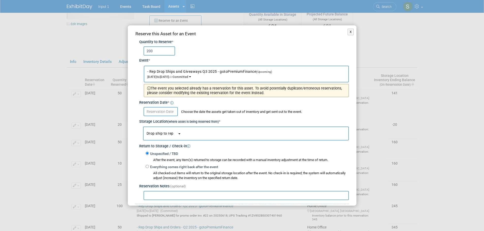
click at [160, 110] on input "text" at bounding box center [160, 111] width 34 height 9
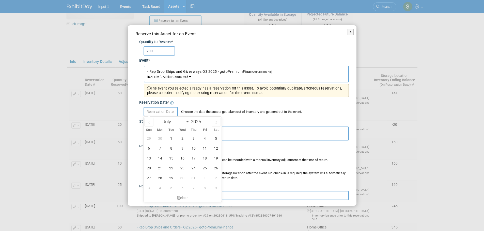
click at [249, 200] on input "text" at bounding box center [245, 195] width 205 height 9
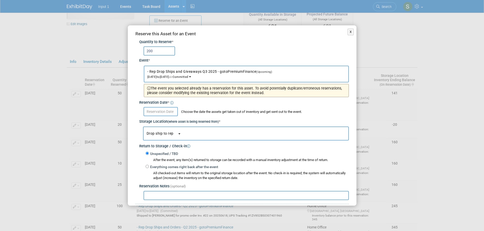
paste input "Drop ship to Craig Richardi. Ordered 20250825 on 4Imprint Order #30049209 - est…"
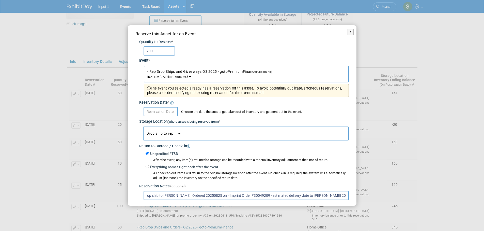
scroll to position [0, 0]
drag, startPoint x: 150, startPoint y: 198, endPoint x: 133, endPoint y: 195, distance: 16.7
click at [133, 195] on div "Reserve this Asset for an Event Quantity to Reserve * 200 Event * -- SELECT EVE…" at bounding box center [242, 137] width 229 height 224
type input "Drop ship to Craig Richardi. Ordered 20250825 on 4Imprint Order #30049209 - est…"
drag, startPoint x: 134, startPoint y: 192, endPoint x: 249, endPoint y: 53, distance: 180.9
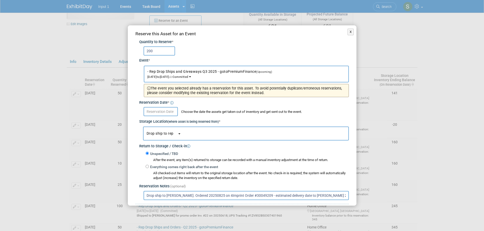
click at [251, 51] on div "200" at bounding box center [245, 50] width 205 height 9
click at [166, 113] on input "text" at bounding box center [160, 111] width 34 height 9
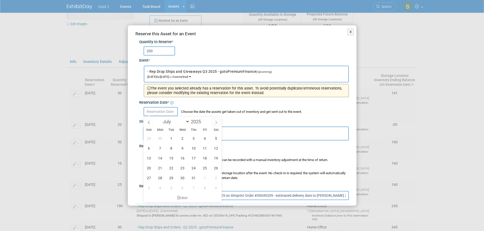
click at [215, 122] on icon at bounding box center [216, 123] width 4 height 4
select select "7"
click at [159, 179] on span "25" at bounding box center [160, 178] width 10 height 10
type input "Aug 25, 2025"
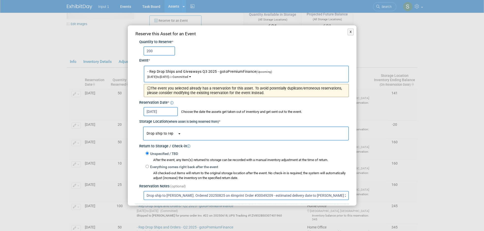
click at [253, 144] on div "Return to Storage / Check-in" at bounding box center [244, 145] width 210 height 9
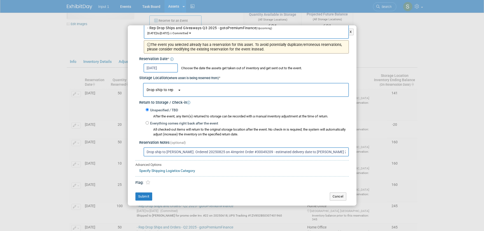
scroll to position [44, 0]
click at [144, 197] on button "Submit" at bounding box center [143, 196] width 17 height 8
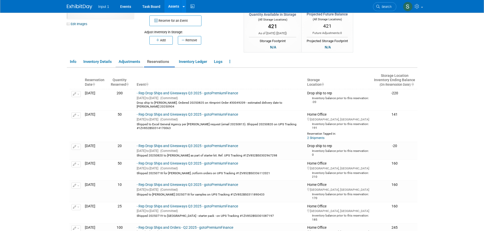
click at [133, 63] on link "Adjustments" at bounding box center [129, 61] width 27 height 9
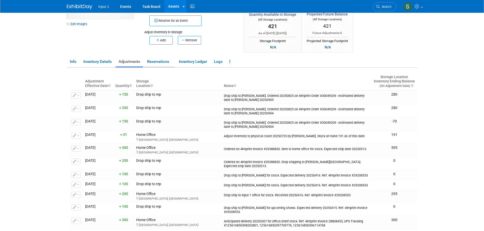
click at [159, 60] on link "Reservations" at bounding box center [159, 61] width 31 height 9
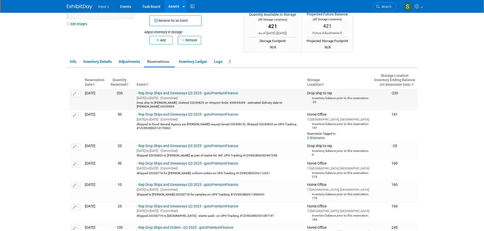
click at [77, 96] on button "button" at bounding box center [75, 94] width 9 height 6
click at [83, 103] on button "Change Reservation" at bounding box center [95, 102] width 43 height 7
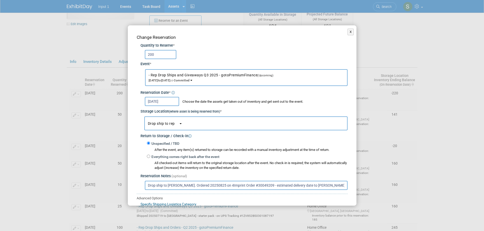
click at [423, 101] on div "X Change Reservation Quantity to Reserve * 200 Event *" at bounding box center [242, 115] width 484 height 231
click at [347, 31] on button "X" at bounding box center [350, 32] width 6 height 7
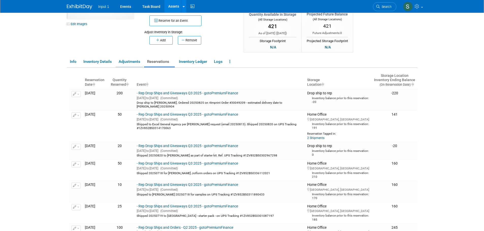
click at [128, 63] on link "Adjustments" at bounding box center [129, 61] width 27 height 9
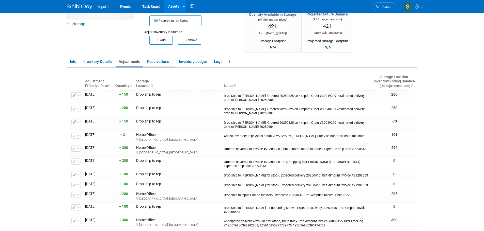
click at [164, 63] on link "Reservations" at bounding box center [159, 61] width 31 height 9
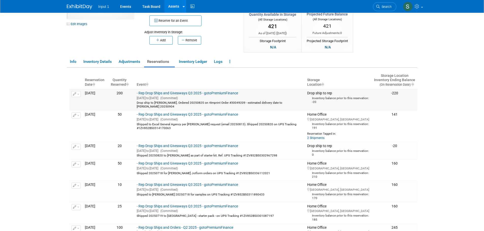
click at [165, 103] on div "Drop ship to [PERSON_NAME]. Ordered 20250825 on 4Imprint Order #30049209 - esti…" at bounding box center [220, 104] width 166 height 8
click at [189, 122] on div "Shipped to Excel General Agency per [PERSON_NAME] request (email 20250813). Shi…" at bounding box center [220, 126] width 166 height 8
click at [159, 63] on link "Reservations" at bounding box center [159, 61] width 31 height 9
click at [201, 101] on div "Drop ship to Craig Richardi. Ordered 20250825 on 4Imprint Order #30049209 - est…" at bounding box center [220, 104] width 166 height 8
click at [214, 102] on div "Drop ship to Craig Richardi. Ordered 20250825 on 4Imprint Order #30049209 - est…" at bounding box center [220, 104] width 166 height 8
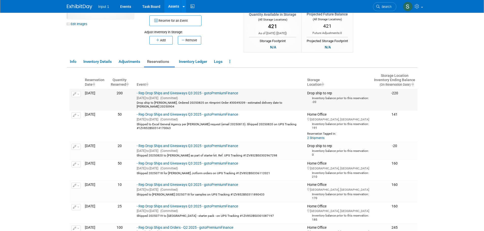
click at [77, 96] on button "button" at bounding box center [75, 94] width 9 height 6
click at [77, 103] on icon "button" at bounding box center [78, 103] width 4 height 4
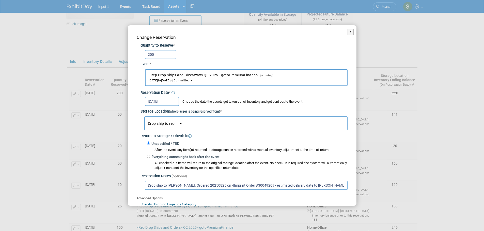
click at [165, 100] on input "Aug 25, 2025" at bounding box center [162, 101] width 34 height 9
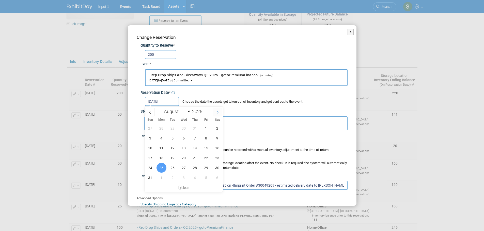
click at [216, 113] on icon at bounding box center [218, 113] width 4 height 4
select select "8"
click at [170, 138] on span "9" at bounding box center [173, 138] width 10 height 10
type input "Sep 9, 2025"
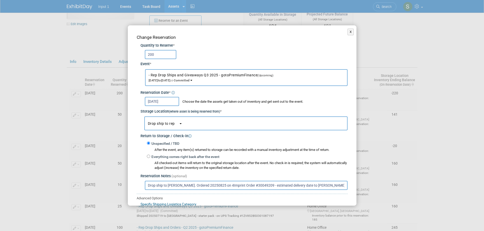
click at [284, 192] on div "Change Reservation Quantity to Reserve * 200 Event * -- SELECT EVENT -- (Upcomi…" at bounding box center [242, 134] width 229 height 218
click at [339, 185] on input "Drop ship to Craig Richardi. Ordered 20250825 on 4Imprint Order #30049209 - est…" at bounding box center [246, 185] width 203 height 9
drag, startPoint x: 270, startPoint y: 186, endPoint x: 431, endPoint y: 181, distance: 160.3
click at [434, 183] on div "X Change Reservation Quantity to Reserve * 200 Event *" at bounding box center [242, 115] width 484 height 231
paste input "1Z5616850394301407"
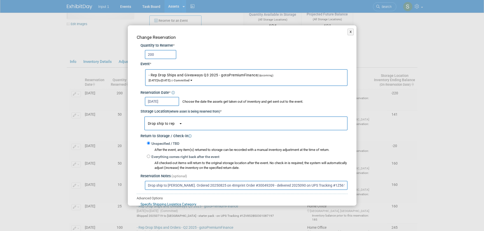
scroll to position [0, 34]
drag, startPoint x: 341, startPoint y: 184, endPoint x: 362, endPoint y: 185, distance: 21.6
click at [362, 185] on div "X Change Reservation Quantity to Reserve * 200 Event *" at bounding box center [242, 115] width 484 height 231
paste input "1Z5616850394405215"
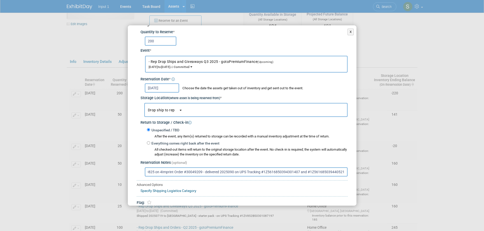
scroll to position [37, 0]
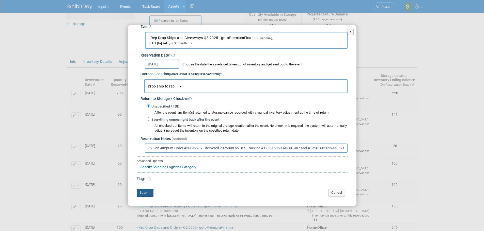
type input "Drop ship to Craig Richardi. Ordered 20250825 on 4Imprint Order #30049209 - del…"
click at [142, 193] on button "Submit" at bounding box center [145, 193] width 17 height 8
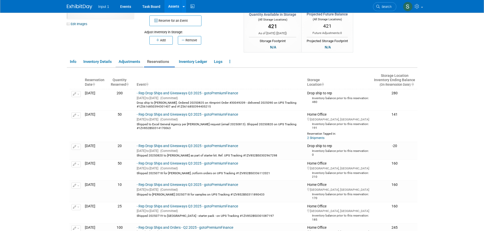
click at [127, 64] on link "Adjustments" at bounding box center [129, 61] width 27 height 9
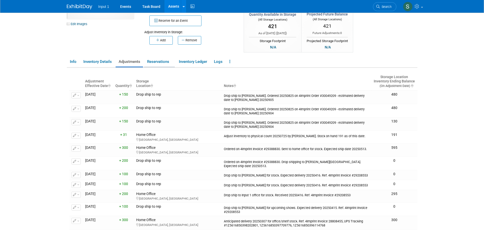
click at [155, 60] on link "Reservations" at bounding box center [159, 61] width 31 height 9
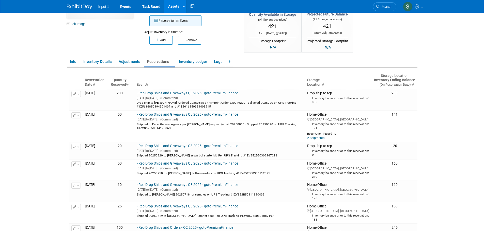
click at [170, 24] on button "Reserve for an Event" at bounding box center [175, 20] width 52 height 11
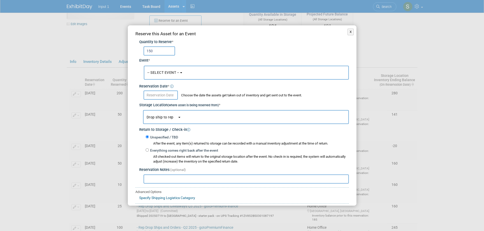
type input "150"
click at [175, 79] on button "-- SELECT EVENT --" at bounding box center [246, 73] width 205 height 14
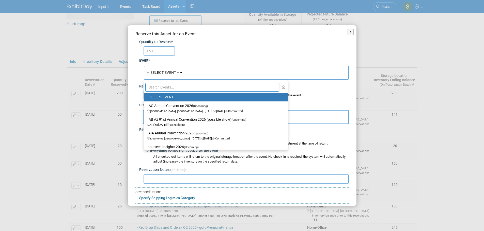
click at [167, 89] on input "text" at bounding box center [212, 87] width 134 height 9
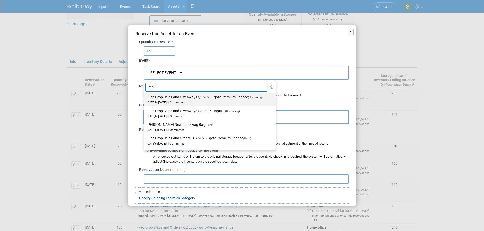
type input "rep"
click at [188, 97] on label "- Rep Drop Ships and Giveaways Q3 2025 - gotoPremiumFinance (Upcoming) Jul 1, 2…" at bounding box center [209, 100] width 124 height 12
click at [145, 97] on input "- Rep Drop Ships and Giveaways Q3 2025 - gotoPremiumFinance (Upcoming) Jul 1, 2…" at bounding box center [142, 97] width 3 height 3
select select "11146711"
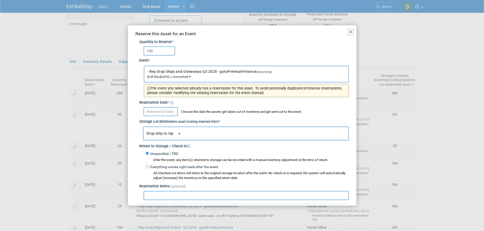
click at [158, 114] on input "text" at bounding box center [160, 111] width 34 height 9
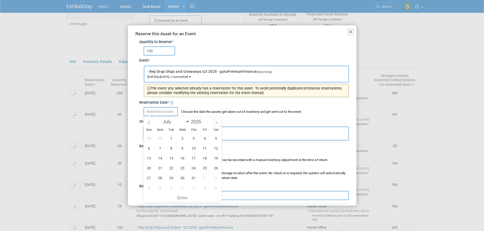
click at [218, 122] on span at bounding box center [216, 122] width 9 height 9
click at [220, 120] on span at bounding box center [216, 122] width 9 height 9
select select "8"
click at [215, 139] on span "6" at bounding box center [216, 139] width 10 height 10
type input "Sep 6, 2025"
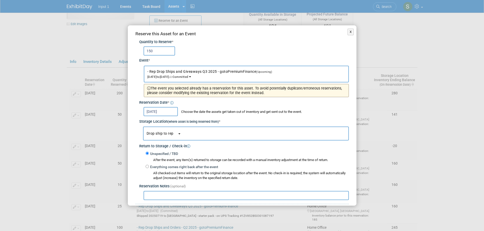
click at [171, 198] on input "text" at bounding box center [245, 195] width 205 height 9
click at [168, 194] on input "text" at bounding box center [245, 195] width 205 height 9
paste input "Drop ship to Lori Chadwick. Ordered 20250825 on 4Imprint Order #30049209 - esti…"
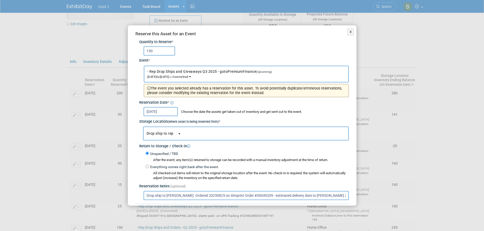
drag, startPoint x: 153, startPoint y: 197, endPoint x: 128, endPoint y: 189, distance: 26.3
click at [128, 189] on div "Reserve this Asset for an Event Quantity to Reserve * 150 Event * -- SELECT EVE…" at bounding box center [242, 137] width 229 height 224
drag, startPoint x: 341, startPoint y: 194, endPoint x: 271, endPoint y: 200, distance: 70.3
click at [271, 200] on input "Drop ship to Lori Chadwick. Ordered 20250825 on 4Imprint Order #30049209 - esti…" at bounding box center [245, 195] width 205 height 9
paste input "1Z5616850397939689"
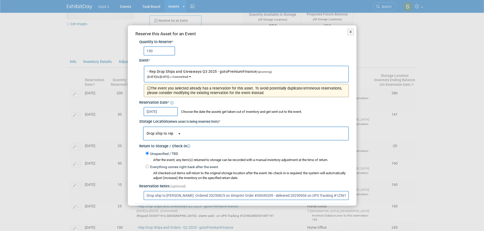
scroll to position [0, 36]
drag, startPoint x: 337, startPoint y: 194, endPoint x: 350, endPoint y: 194, distance: 12.7
click at [350, 194] on div "Reserve this Asset for an Event Quantity to Reserve * 150 Event * -- SELECT EVE…" at bounding box center [242, 137] width 229 height 224
click at [339, 195] on input "Drop ship to Lori Chadwick. Ordered 20250825 on 4Imprint Order #30049209 - deli…" at bounding box center [245, 195] width 205 height 9
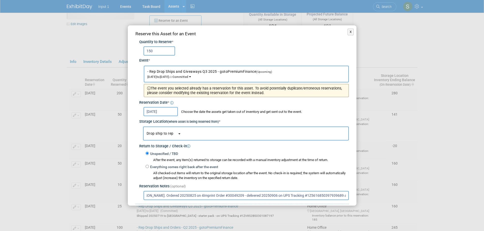
scroll to position [0, 36]
paste input "1Z5616850395906673"
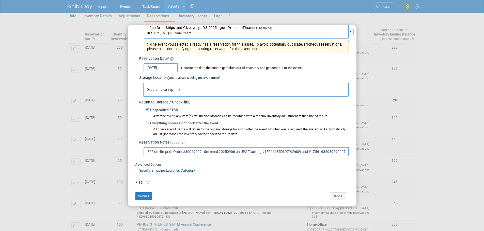
scroll to position [102, 0]
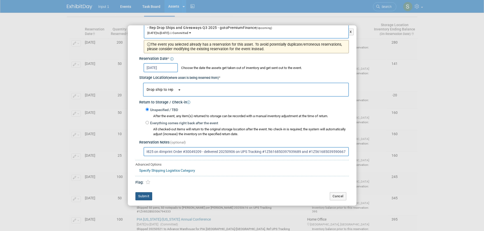
type input "Drop ship to Lori Chadwick. Ordered 20250825 on 4Imprint Order #30049209 - deli…"
click at [142, 195] on button "Submit" at bounding box center [143, 196] width 17 height 8
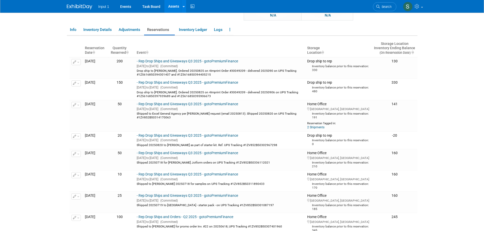
scroll to position [51, 0]
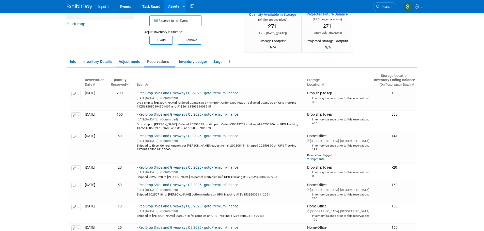
click at [127, 63] on link "Adjustments" at bounding box center [129, 61] width 27 height 9
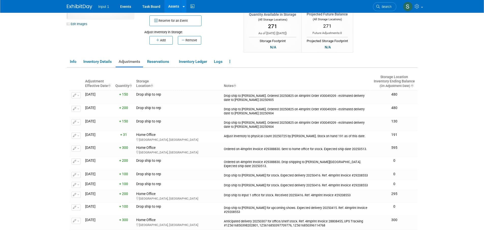
click at [454, 82] on body "Input 1 Events Task Board Assets New Asset Search Assets" at bounding box center [242, 64] width 484 height 231
click at [154, 62] on link "Reservations" at bounding box center [159, 61] width 31 height 9
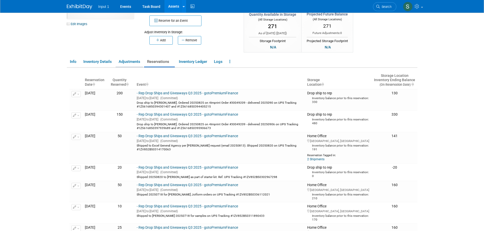
click at [131, 63] on link "Adjustments" at bounding box center [129, 61] width 27 height 9
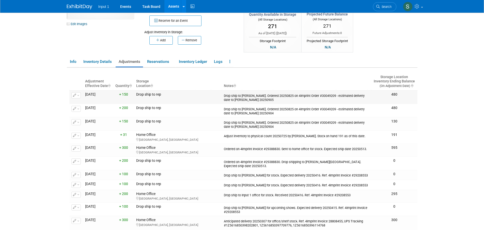
drag, startPoint x: 261, startPoint y: 99, endPoint x: 222, endPoint y: 95, distance: 39.3
click at [222, 95] on td "Drop ship to Jessica Tang. Ordered 20250825 on 4Imprint Order #30049209 - estim…" at bounding box center [296, 96] width 149 height 13
copy div "Drop ship to Jessica Tang. Ordered 20250825 on 4Imprint Order #30049209 - estim…"
click at [151, 64] on link "Reservations" at bounding box center [159, 61] width 31 height 9
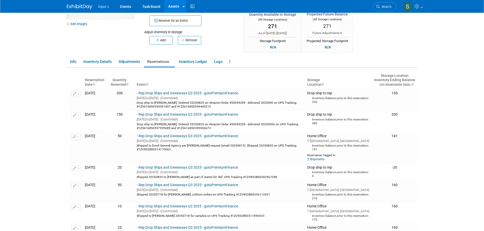
click at [172, 21] on button "Reserve for an Event" at bounding box center [175, 20] width 52 height 11
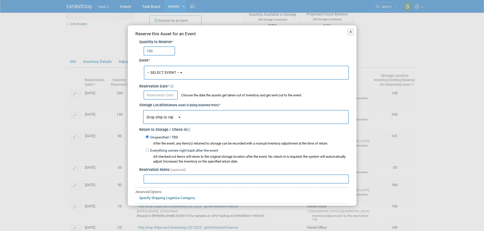
type input "100"
click at [166, 72] on span "-- SELECT EVENT --" at bounding box center [163, 73] width 32 height 4
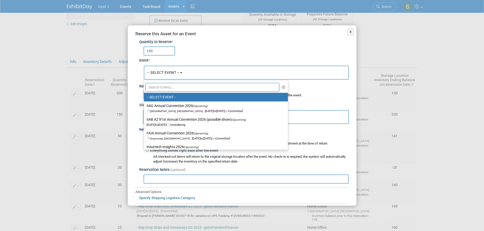
click at [163, 89] on input "text" at bounding box center [212, 87] width 134 height 9
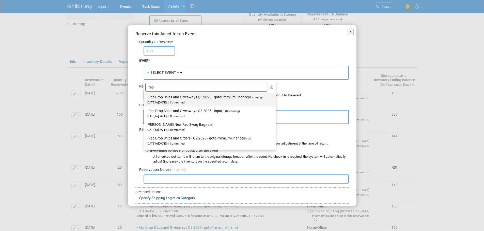
type input "rep"
click at [164, 97] on label "- Rep Drop Ships and Giveaways Q3 2025 - gotoPremiumFinance (Upcoming) Jul 1, 2…" at bounding box center [209, 100] width 124 height 12
click at [145, 97] on input "- Rep Drop Ships and Giveaways Q3 2025 - gotoPremiumFinance (Upcoming) Jul 1, 2…" at bounding box center [142, 97] width 3 height 3
select select "11146711"
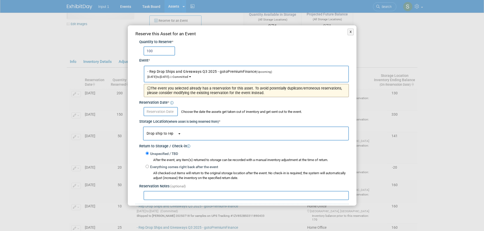
click at [162, 111] on input "text" at bounding box center [160, 111] width 34 height 9
click at [229, 198] on input "text" at bounding box center [245, 195] width 205 height 9
paste input "Drop ship to Jessica Tang. Ordered 20250825 on 4Imprint Order #30049209 - estim…"
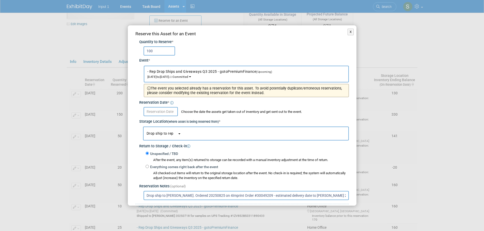
type input "Drop ship to Jessica Tang. Ordered 20250825 on 4Imprint Order #30049209 - estim…"
click at [159, 108] on input "text" at bounding box center [160, 111] width 34 height 9
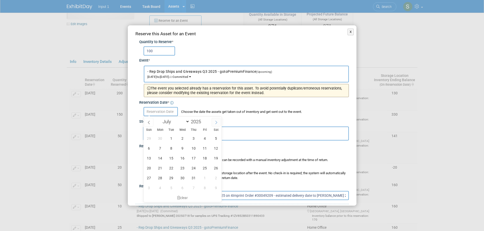
click at [213, 123] on span at bounding box center [216, 122] width 9 height 9
select select "8"
click at [168, 148] on span "9" at bounding box center [171, 148] width 10 height 10
type input "Sep 9, 2025"
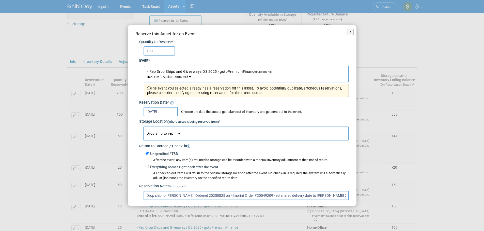
click at [182, 193] on input "Drop ship to Jessica Tang. Ordered 20250825 on 4Imprint Order #30049209 - estim…" at bounding box center [245, 195] width 205 height 9
drag, startPoint x: 268, startPoint y: 196, endPoint x: 413, endPoint y: 191, distance: 145.4
click at [413, 191] on div "X Reserve this Asset for an Event Quantity to Reserve * 100 * -- SELECT EVENT -…" at bounding box center [242, 115] width 484 height 231
paste input "1Z5616850399390697"
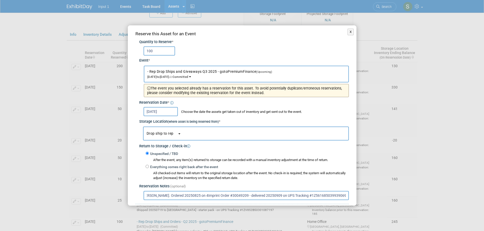
scroll to position [152, 0]
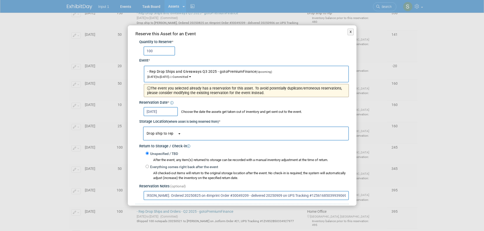
type input "Drop ship to Jessica Tang. Ordered 20250825 on 4Imprint Order #30049209 - deliv…"
click at [190, 155] on div "Unspecified / TBD After the event, any item(s) returned to storage can be recor…" at bounding box center [247, 157] width 203 height 12
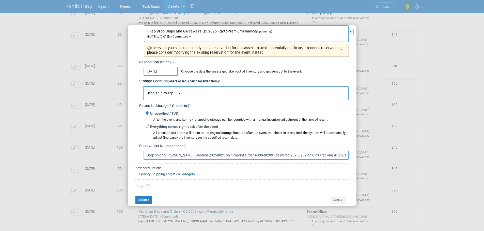
scroll to position [44, 0]
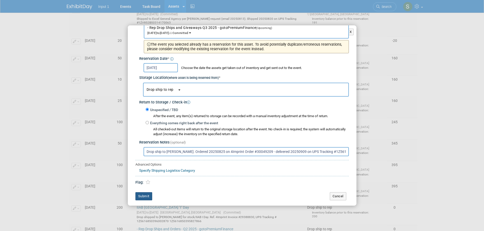
click at [141, 196] on button "Submit" at bounding box center [143, 196] width 17 height 8
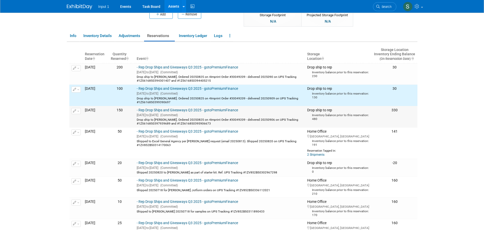
scroll to position [76, 0]
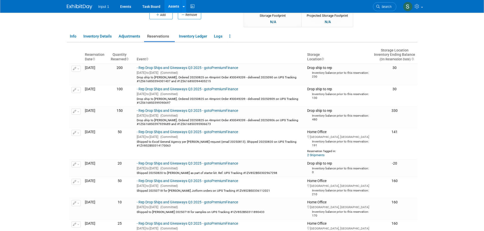
click at [447, 113] on body "Input 1 Events Task Board Assets New Asset Search Assets" at bounding box center [242, 39] width 484 height 231
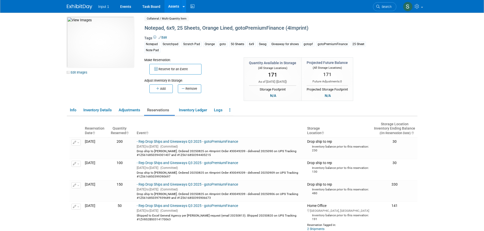
scroll to position [0, 0]
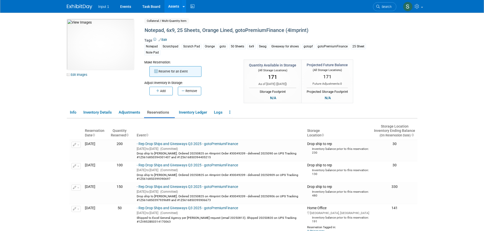
click at [173, 72] on button "Reserve for an Event" at bounding box center [175, 71] width 52 height 11
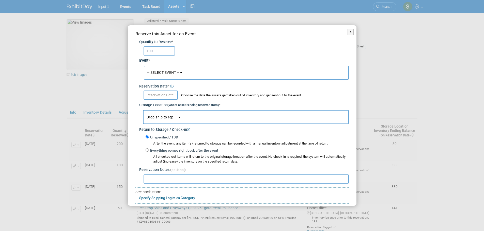
type input "100"
click at [175, 73] on span "-- SELECT EVENT --" at bounding box center [163, 73] width 32 height 4
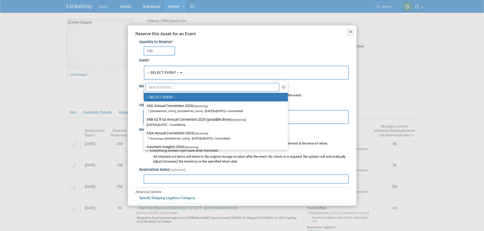
click at [164, 88] on input "text" at bounding box center [212, 87] width 134 height 9
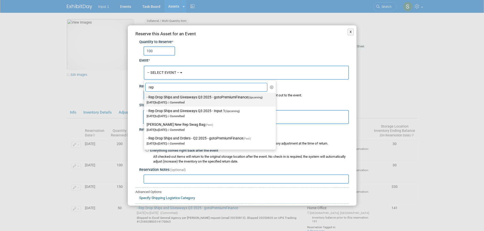
type input "rep"
click at [197, 100] on label "- Rep Drop Ships and Giveaways Q3 2025 - gotoPremiumFinance (Upcoming) Jul 1, 2…" at bounding box center [209, 100] width 124 height 12
click at [145, 99] on input "- Rep Drop Ships and Giveaways Q3 2025 - gotoPremiumFinance (Upcoming) Jul 1, 2…" at bounding box center [142, 97] width 3 height 3
select select "11146711"
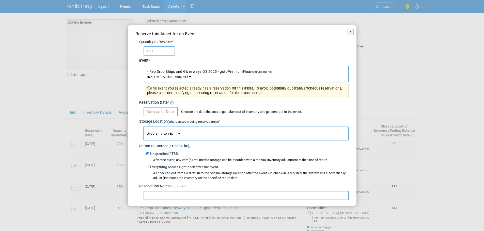
click at [164, 112] on input "text" at bounding box center [160, 111] width 34 height 9
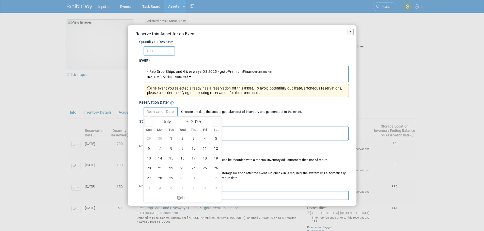
click at [214, 122] on span at bounding box center [216, 122] width 9 height 9
select select "8"
click at [171, 159] on span "16" at bounding box center [171, 158] width 10 height 10
type input "Sep 16, 2025"
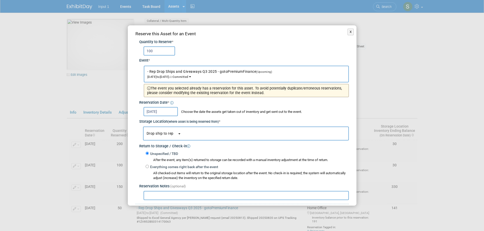
click at [180, 135] on button "Drop ship to rep" at bounding box center [246, 134] width 206 height 14
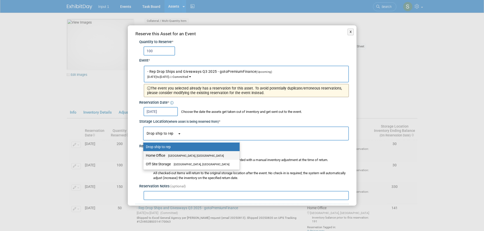
click at [171, 156] on span "Westlake Village, CA" at bounding box center [194, 155] width 59 height 3
click at [144, 156] on input "Home Office Westlake Village, CA" at bounding box center [142, 155] width 3 height 3
select select "11223761"
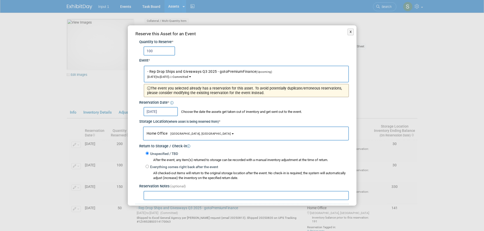
click at [162, 196] on input "text" at bounding box center [245, 195] width 205 height 9
click at [192, 195] on input "Shipped to Bruce Mackinson on UPS Tracking #" at bounding box center [245, 195] width 205 height 9
click at [275, 196] on input "Shipped to Bruce Mackinson 20250916 from shelf stock on UPS Tracking #" at bounding box center [245, 195] width 205 height 9
paste input "1ZV852B50307578164"
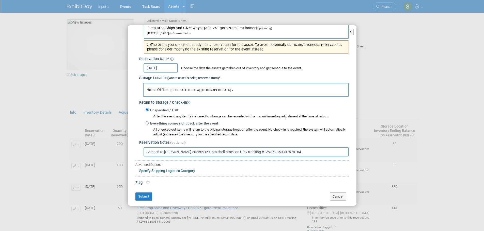
scroll to position [44, 0]
type input "Shipped to Bruce Mackinson 20250916 from shelf stock on UPS Tracking #1ZV852B50…"
click at [142, 196] on button "Submit" at bounding box center [143, 196] width 17 height 8
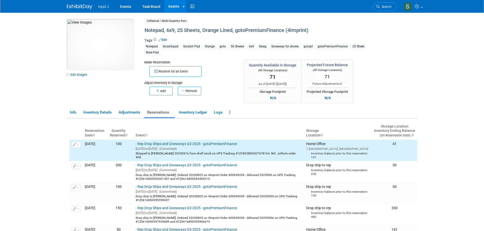
click at [416, 77] on div "10049746-10724648-a15a6c94-d43e-4e37-8d44-5b36d6b8ea0a.jpg Edit Images Collater…" at bounding box center [242, 61] width 358 height 85
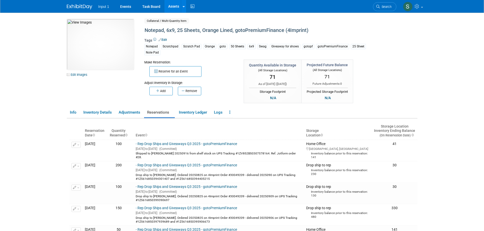
click at [429, 86] on body "Input 1 Events Task Board Assets New Asset Search Assets" at bounding box center [242, 115] width 484 height 231
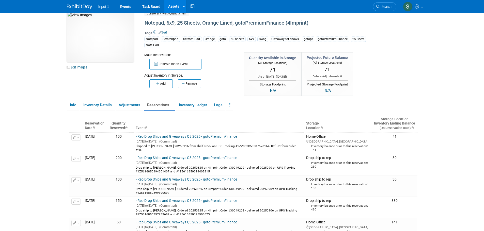
scroll to position [0, 0]
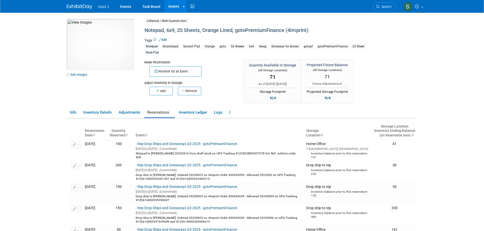
click at [41, 90] on body "Input 1 Events Task Board Assets New Asset Search Assets" at bounding box center [242, 115] width 484 height 231
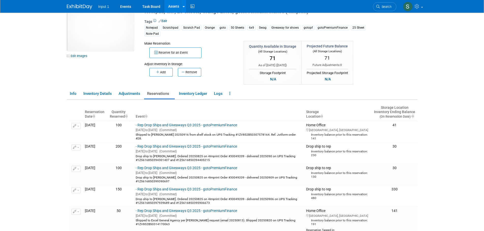
scroll to position [76, 0]
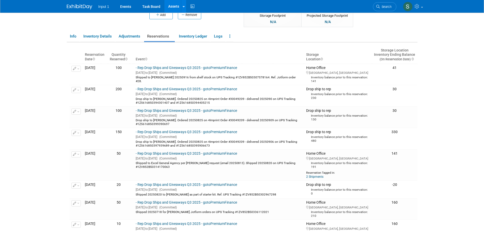
click at [171, 7] on link "Assets" at bounding box center [173, 6] width 19 height 13
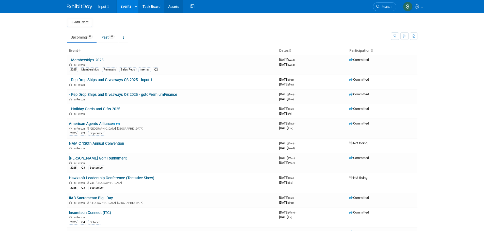
click at [172, 6] on link "Assets" at bounding box center [173, 6] width 19 height 13
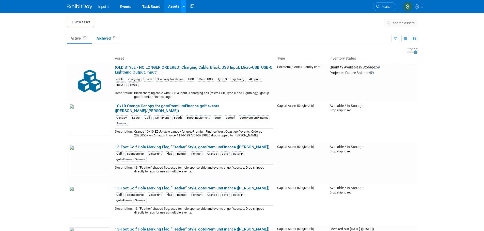
click at [183, 9] on link at bounding box center [183, 6] width 5 height 13
click at [196, 26] on link "Search Assets" at bounding box center [203, 25] width 45 height 7
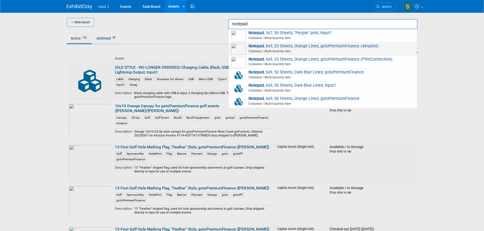
click at [274, 50] on span "Collateral / Multi-Quantity Item" at bounding box center [324, 51] width 182 height 5
type input "Notepad, 6x9, 25 Sheets, Orange Lined, gotoPremiumFinance (4Imprint)"
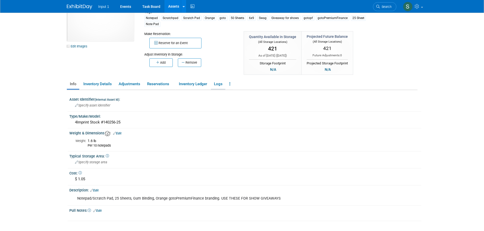
scroll to position [76, 0]
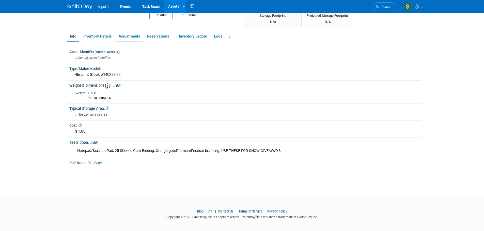
click at [132, 37] on link "Adjustments" at bounding box center [129, 36] width 27 height 9
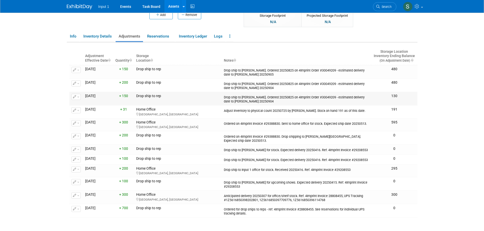
drag, startPoint x: 252, startPoint y: 101, endPoint x: 220, endPoint y: 97, distance: 32.0
click at [220, 97] on tr "Change Adjustment Delete Adjustment" at bounding box center [243, 98] width 348 height 13
copy tr "Drop ship to [PERSON_NAME]. Ordered 20250825 on 4Imprint Order #30049209 - esti…"
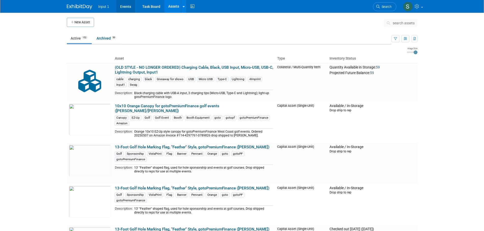
click at [128, 9] on link "Events" at bounding box center [125, 6] width 19 height 13
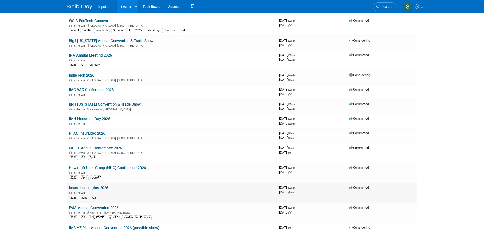
scroll to position [406, 0]
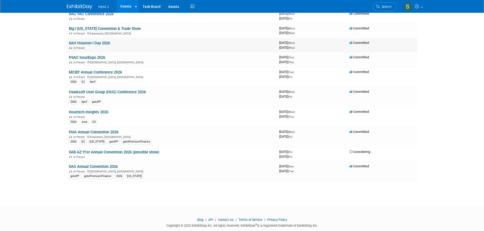
click at [89, 42] on link "IIAH Houston I Day 2026" at bounding box center [89, 43] width 41 height 5
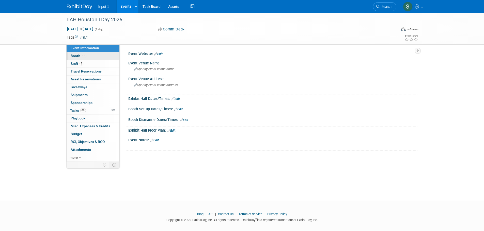
click at [72, 56] on span "Booth" at bounding box center [78, 56] width 15 height 4
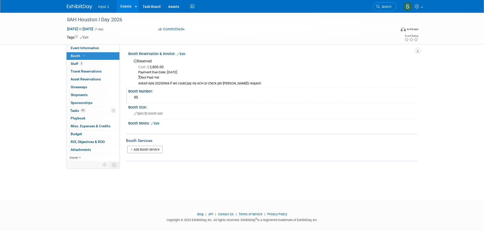
click at [207, 98] on div "95" at bounding box center [272, 98] width 281 height 8
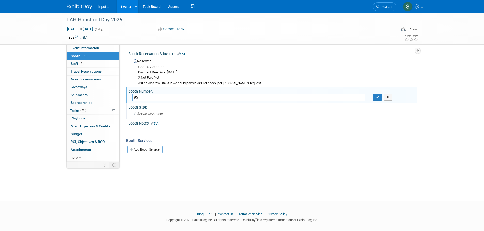
click at [184, 119] on div "Booth Size: Specify booth size" at bounding box center [271, 112] width 291 height 16
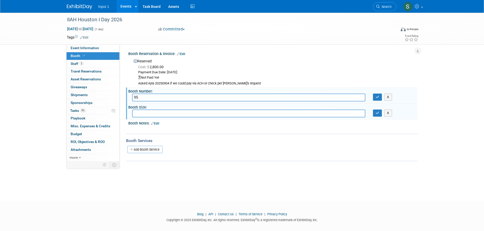
click at [155, 124] on link "Edit" at bounding box center [155, 124] width 8 height 4
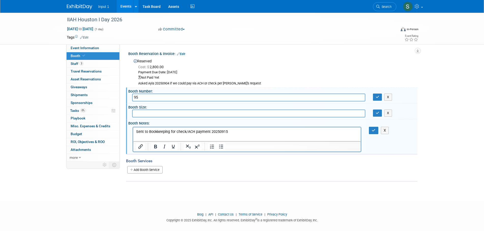
click at [213, 168] on div "Add Booth Service" at bounding box center [271, 170] width 291 height 8
click at [311, 167] on div "Add Booth Service" at bounding box center [271, 170] width 291 height 8
click at [232, 62] on div "Reserved Cost: $ 2,800.00 Payment Due Date: [DATE] Not Paid Yet Asked Ayla 2025…" at bounding box center [272, 71] width 281 height 28
drag, startPoint x: 262, startPoint y: 172, endPoint x: 161, endPoint y: 167, distance: 100.9
click at [260, 172] on div "Add Booth Service" at bounding box center [271, 170] width 291 height 8
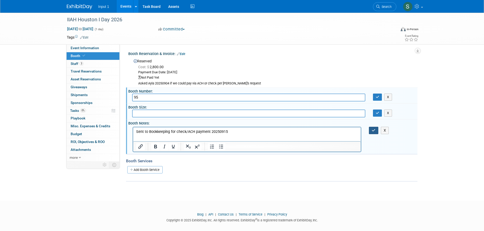
click at [375, 132] on button "button" at bounding box center [373, 130] width 9 height 7
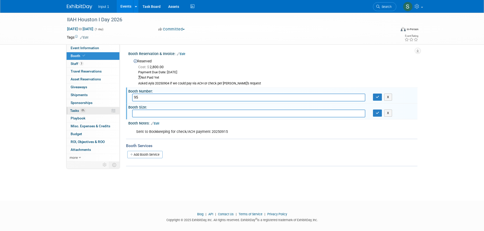
click at [76, 110] on span "Tasks 0%" at bounding box center [78, 111] width 16 height 4
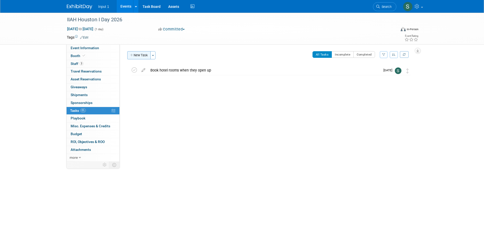
click at [146, 57] on button "New Task" at bounding box center [138, 55] width 23 height 8
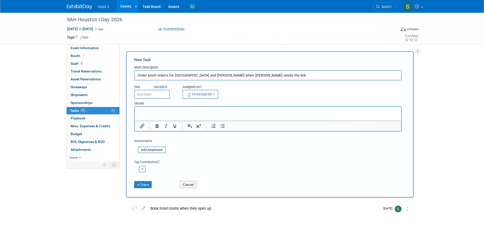
type input "Order lunch tickets for Sydney and Alex when Ayla sends the link"
click at [152, 94] on input "text" at bounding box center [152, 94] width 36 height 9
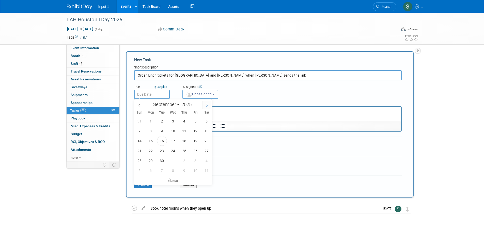
click at [208, 104] on icon at bounding box center [207, 106] width 4 height 4
select select "9"
click at [194, 122] on span "3" at bounding box center [195, 121] width 10 height 10
type input "Oct 3, 2025"
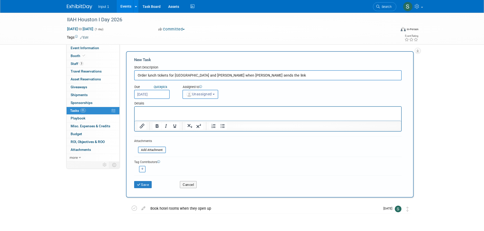
click at [212, 93] on span "Unassigned" at bounding box center [199, 94] width 26 height 4
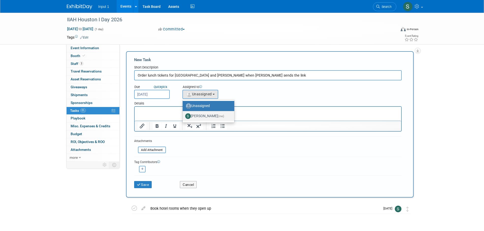
click at [206, 114] on label "Susan Stout (me)" at bounding box center [207, 116] width 44 height 8
click at [183, 114] on input "Susan Stout (me)" at bounding box center [181, 115] width 3 height 3
select select "7b485153-a8c5-4bc0-a404-8d0521ee698e"
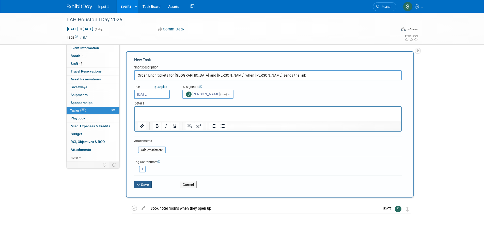
click at [145, 183] on button "Save" at bounding box center [143, 184] width 18 height 7
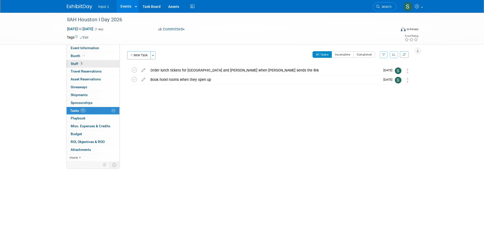
click at [76, 64] on span "Staff 3" at bounding box center [77, 64] width 13 height 4
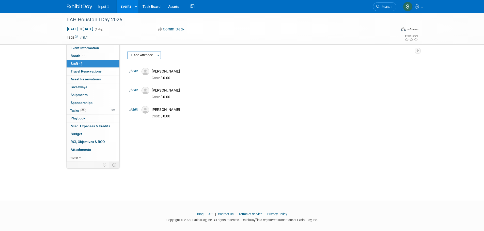
click at [220, 153] on div "Event Website: Edit Event Venue Name: Specify event venue name Event Venue Addr…" at bounding box center [269, 102] width 298 height 117
click at [78, 47] on span "Event Information" at bounding box center [85, 48] width 28 height 4
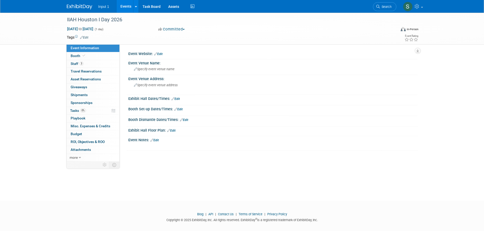
click at [162, 55] on link "Edit" at bounding box center [158, 54] width 8 height 4
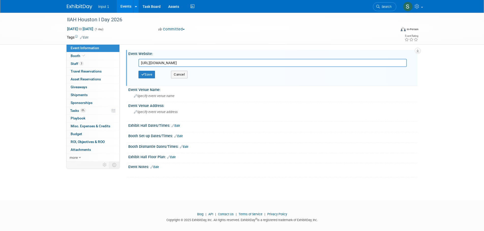
type input "https://www.iiah.org/events/EventDetails.aspx?id=1953876&group="
click at [157, 168] on link "Edit" at bounding box center [154, 168] width 8 height 4
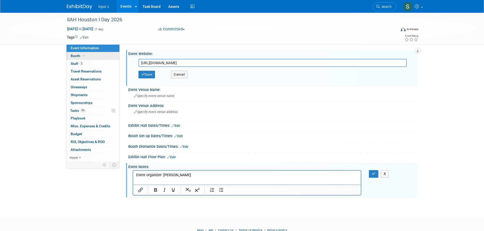
click at [77, 56] on span "Booth" at bounding box center [78, 56] width 15 height 4
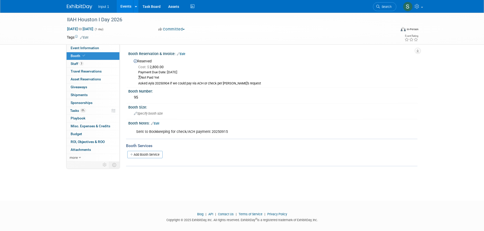
click at [214, 169] on div "IIAH Houston I Day 2026 Feb 18, 2026 to Feb 18, 2026 (1 day) Feb 18, 2026 to Fe…" at bounding box center [242, 102] width 484 height 179
click at [208, 116] on div "Specify booth size" at bounding box center [272, 114] width 281 height 8
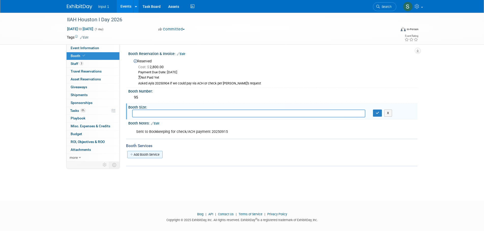
click at [154, 154] on link "Add Booth Service" at bounding box center [144, 154] width 35 height 7
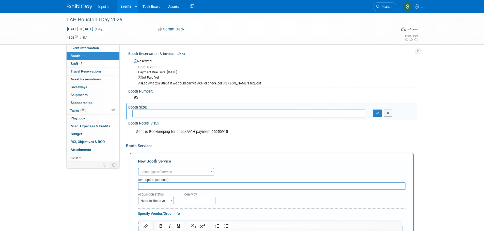
click at [209, 135] on div "Sent to Bookkeeping for check/ACH payment 20250915" at bounding box center [247, 132] width 229 height 10
drag, startPoint x: 382, startPoint y: 51, endPoint x: 382, endPoint y: 55, distance: 3.8
click at [383, 51] on div "Booth Reservation & Invoice: Edit" at bounding box center [272, 53] width 289 height 7
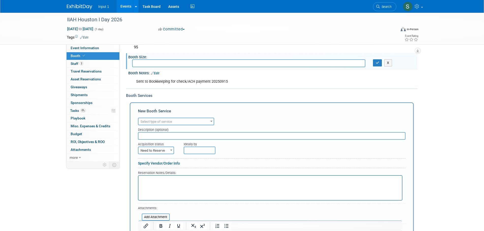
scroll to position [51, 0]
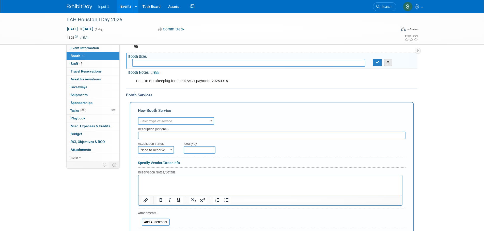
click at [388, 64] on button "X" at bounding box center [388, 62] width 8 height 7
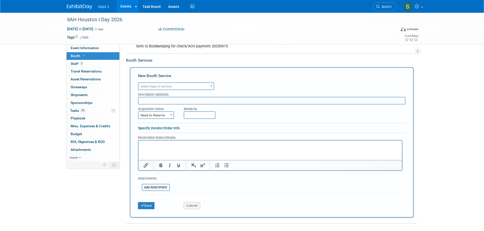
scroll to position [133, 0]
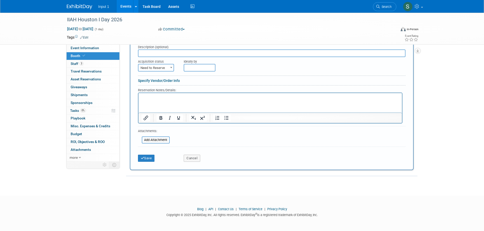
click at [208, 179] on div "IIAH Houston I Day 2026 Feb 18, 2026 to Feb 18, 2026 (1 day) Feb 18, 2026 to Fe…" at bounding box center [242, 33] width 484 height 307
click at [422, 67] on div "IIAH Houston I Day 2026 Feb 18, 2026 to Feb 18, 2026 (1 day) Feb 18, 2026 to Fe…" at bounding box center [242, 33] width 484 height 307
click at [422, 84] on div "IIAH Houston I Day 2026 Feb 18, 2026 to Feb 18, 2026 (1 day) Feb 18, 2026 to Fe…" at bounding box center [242, 33] width 484 height 307
click at [434, 86] on div "IIAH Houston I Day 2026 Feb 18, 2026 to Feb 18, 2026 (1 day) Feb 18, 2026 to Fe…" at bounding box center [242, 33] width 484 height 307
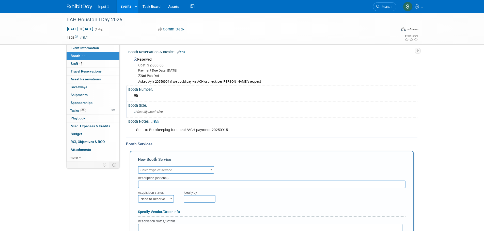
scroll to position [0, 0]
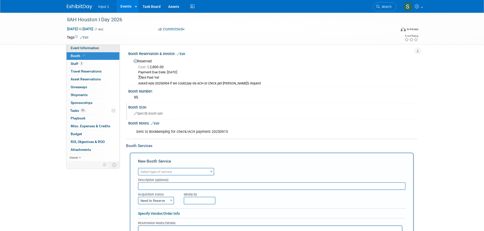
click at [78, 48] on span "Event Information" at bounding box center [85, 48] width 28 height 4
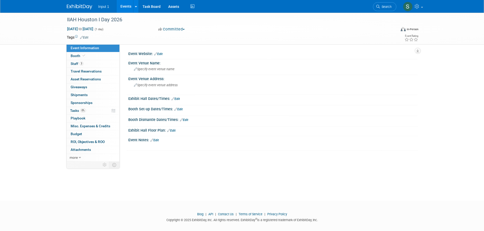
click at [156, 142] on link "Edit" at bounding box center [154, 141] width 8 height 4
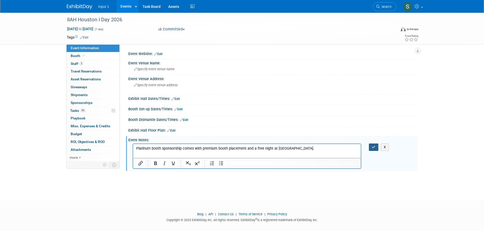
click at [372, 145] on button "button" at bounding box center [373, 147] width 9 height 7
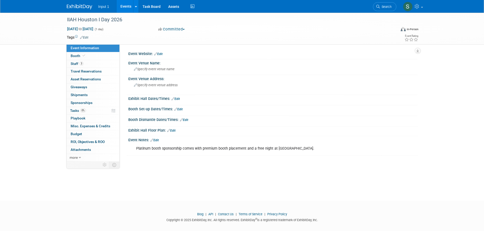
click at [162, 55] on link "Edit" at bounding box center [158, 54] width 8 height 4
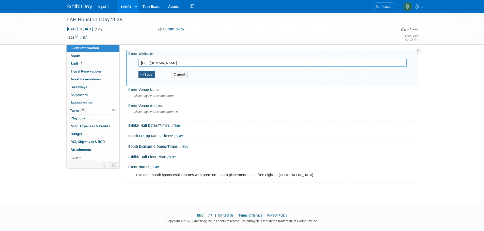
type input "https://www.iiah.org/events/EventDetails.aspx?id=1953876&group="
click at [154, 74] on button "Save" at bounding box center [146, 75] width 17 height 8
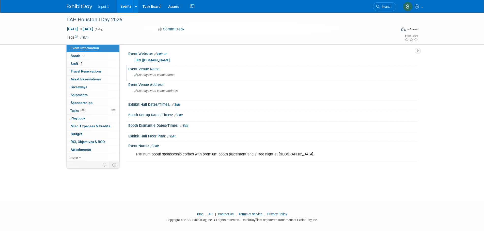
click at [173, 78] on div "Specify event venue name" at bounding box center [272, 75] width 281 height 8
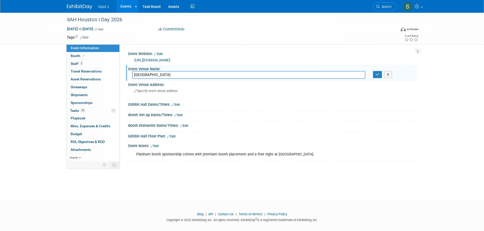
type input "Houston Marriott Westchase"
click at [138, 91] on span "Specify event venue address" at bounding box center [156, 91] width 44 height 4
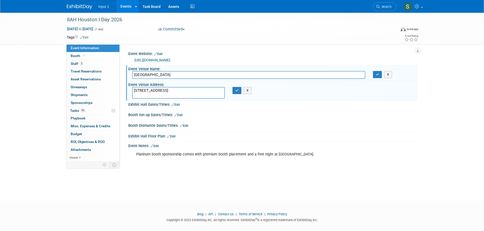
type textarea "2900 Briarpark Dr, Houston, TX 77042"
click at [232, 120] on div "Booth Set-up Dates/Times: Edit Save Changes Cancel" at bounding box center [271, 116] width 291 height 11
click at [241, 90] on button "button" at bounding box center [236, 90] width 9 height 7
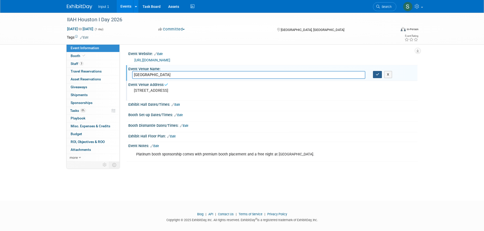
click at [376, 75] on icon "button" at bounding box center [378, 74] width 4 height 3
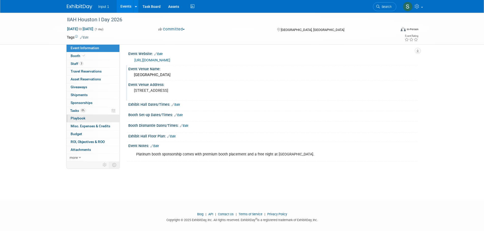
click at [76, 119] on span "Playbook 0" at bounding box center [78, 118] width 15 height 4
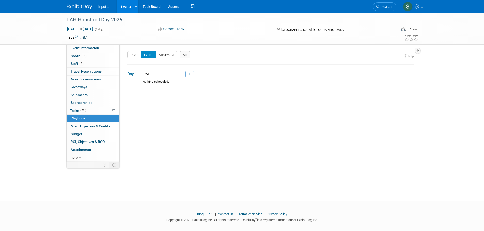
click at [124, 6] on link "Events" at bounding box center [126, 6] width 19 height 13
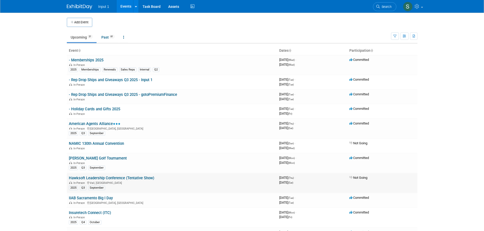
click at [408, 189] on td "Not Going" at bounding box center [382, 183] width 70 height 20
click at [453, 124] on body "Input 1 Events Add Event Bulk Upload Events Shareable Event Boards Recently Vie…" at bounding box center [242, 115] width 484 height 231
